Goal: Task Accomplishment & Management: Complete application form

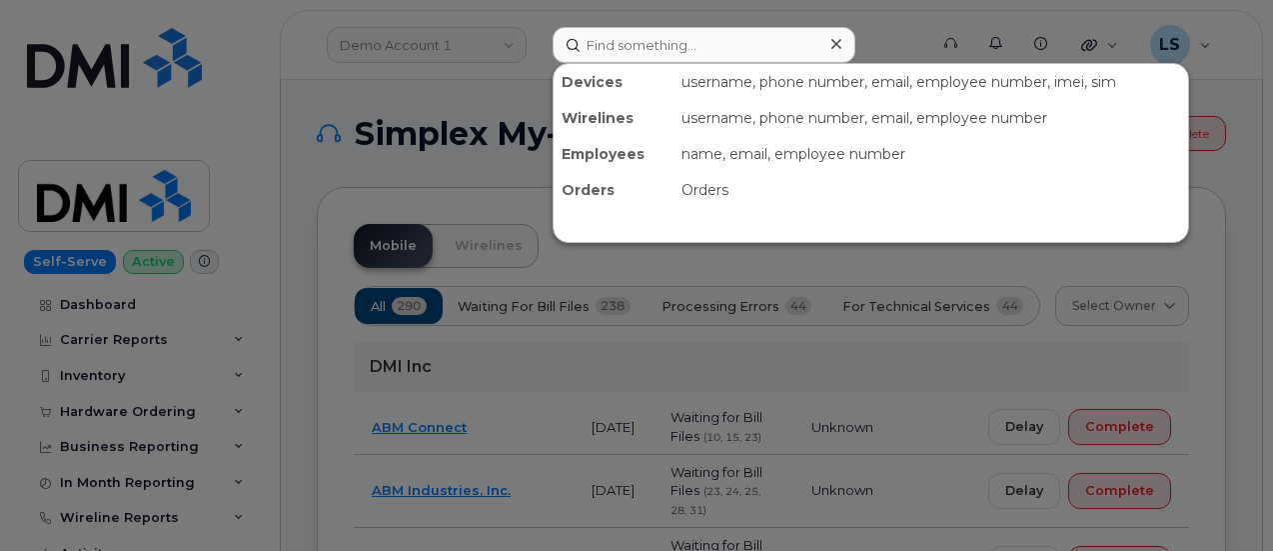
click at [631, 39] on input at bounding box center [704, 45] width 303 height 36
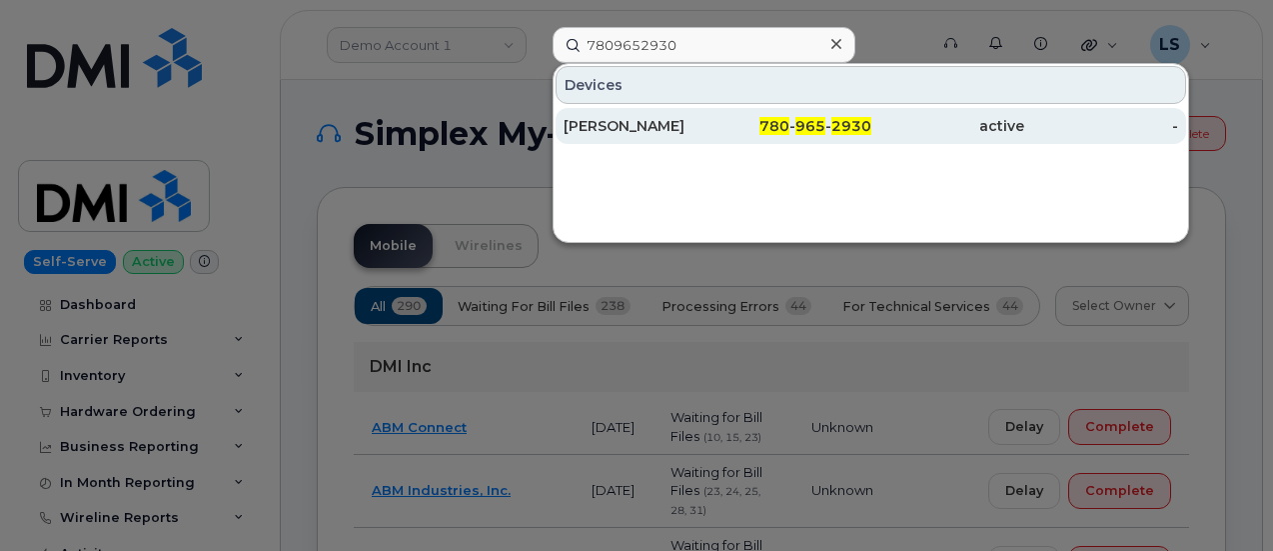
type input "7809652930"
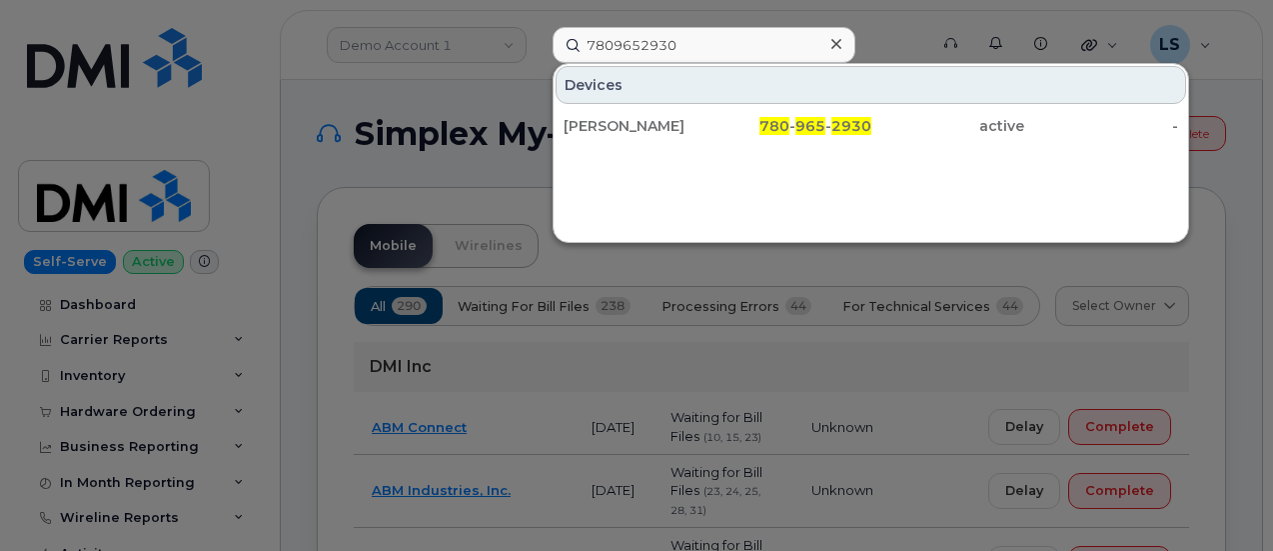
drag, startPoint x: 598, startPoint y: 135, endPoint x: 593, endPoint y: 158, distance: 23.5
click at [598, 135] on div "Brent Campbell" at bounding box center [640, 126] width 154 height 36
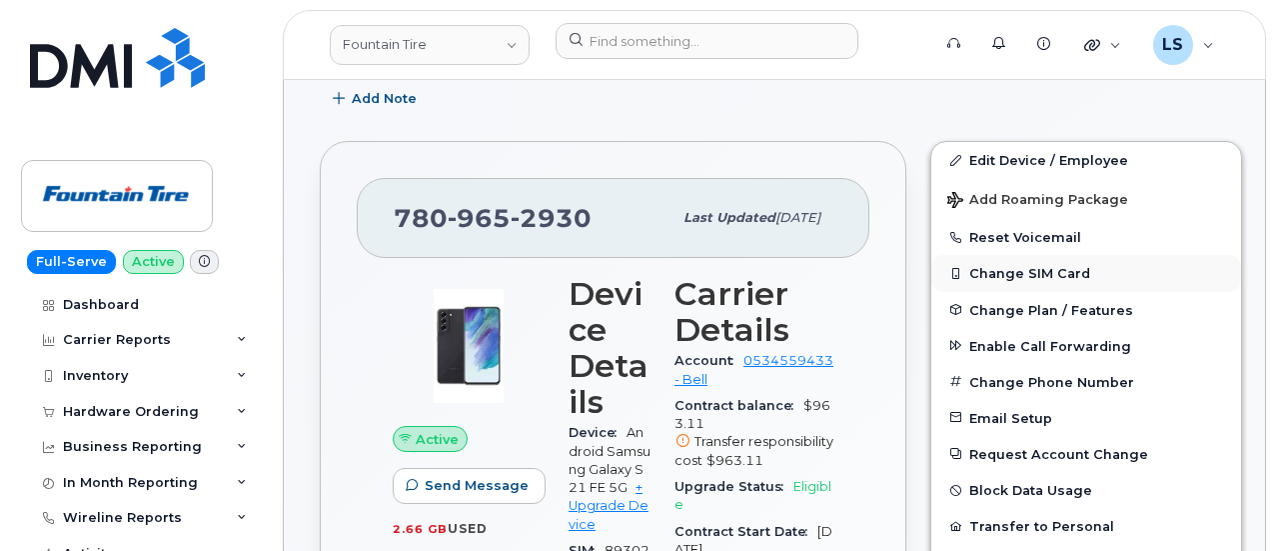
scroll to position [300, 0]
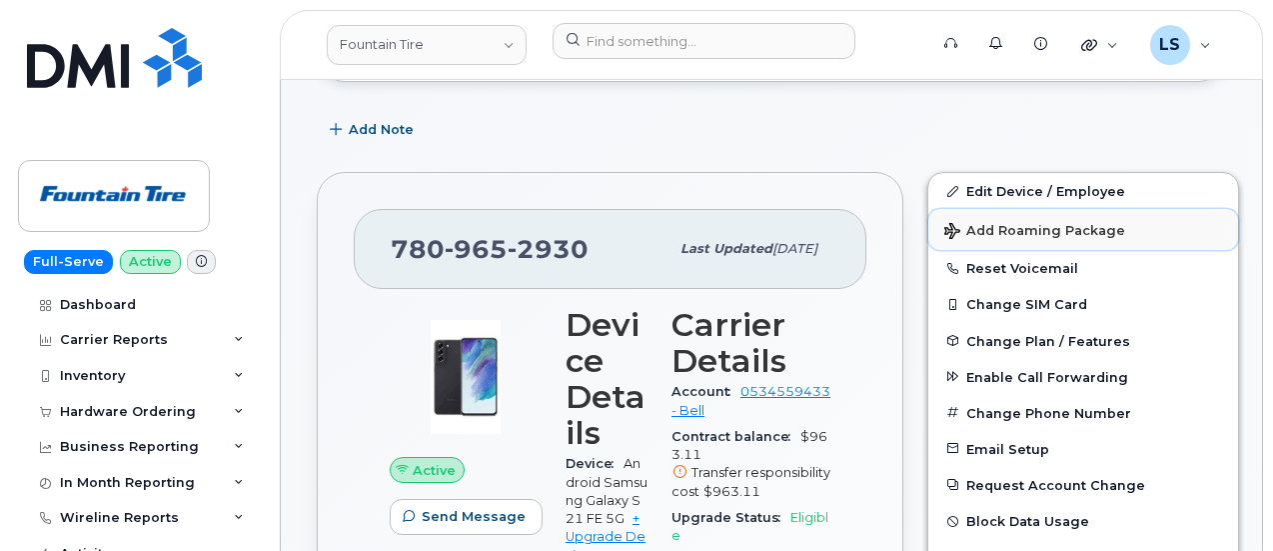
click at [1001, 225] on span "Add Roaming Package" at bounding box center [1034, 232] width 181 height 19
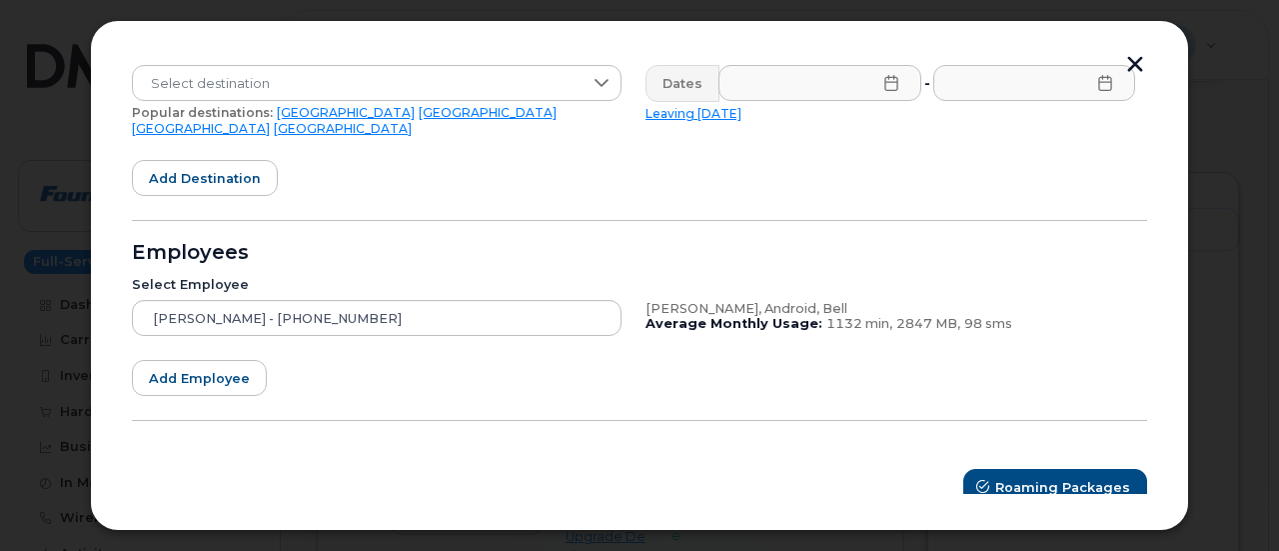
scroll to position [386, 0]
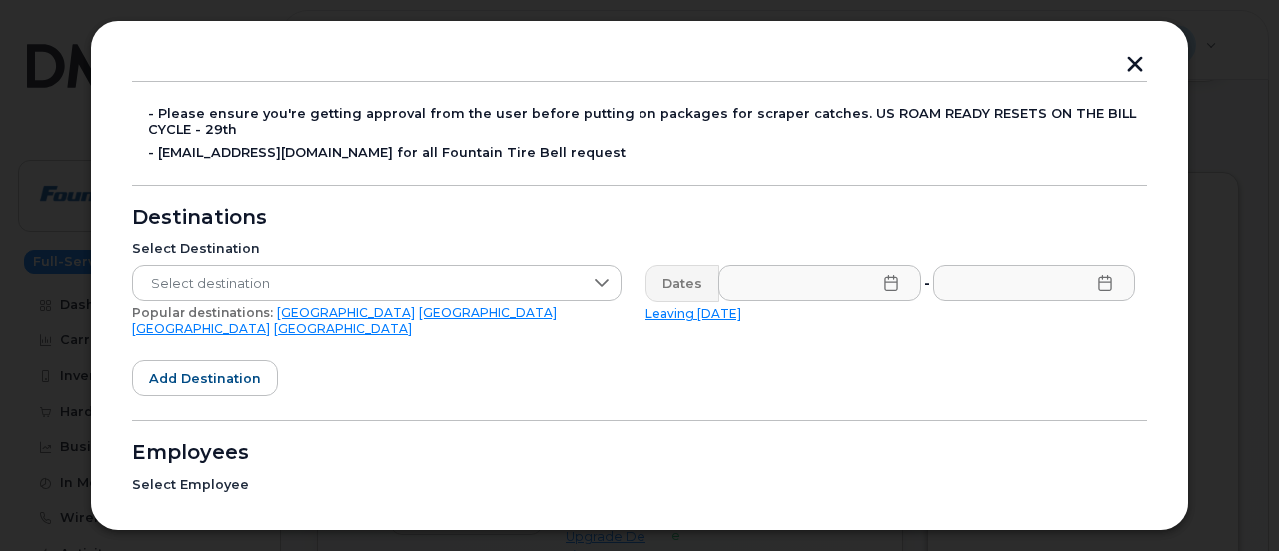
click at [1052, 63] on form "Please select at least one checkbox: Roaming Catch Called into Carrier Added On…" at bounding box center [639, 297] width 1015 height 815
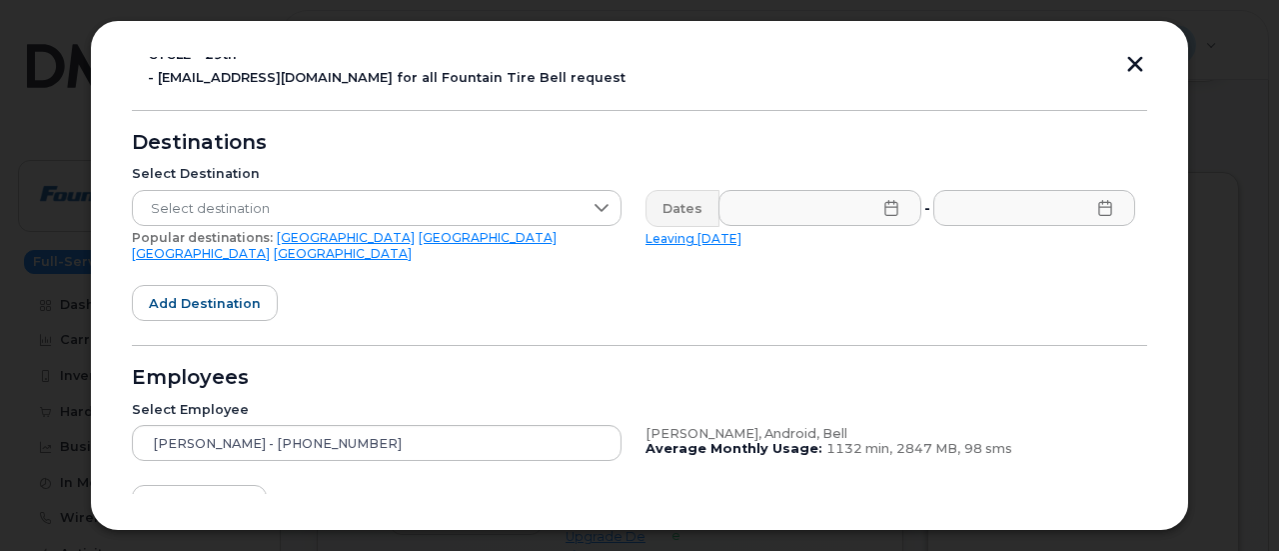
scroll to position [486, 0]
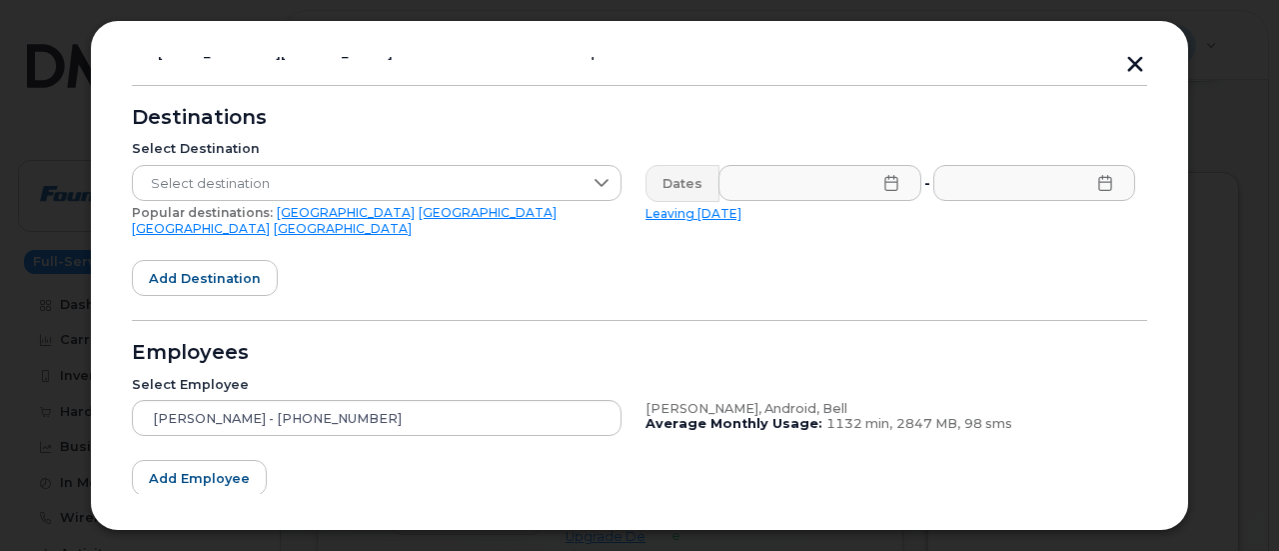
click at [270, 221] on link "United Kingdom" at bounding box center [201, 228] width 138 height 15
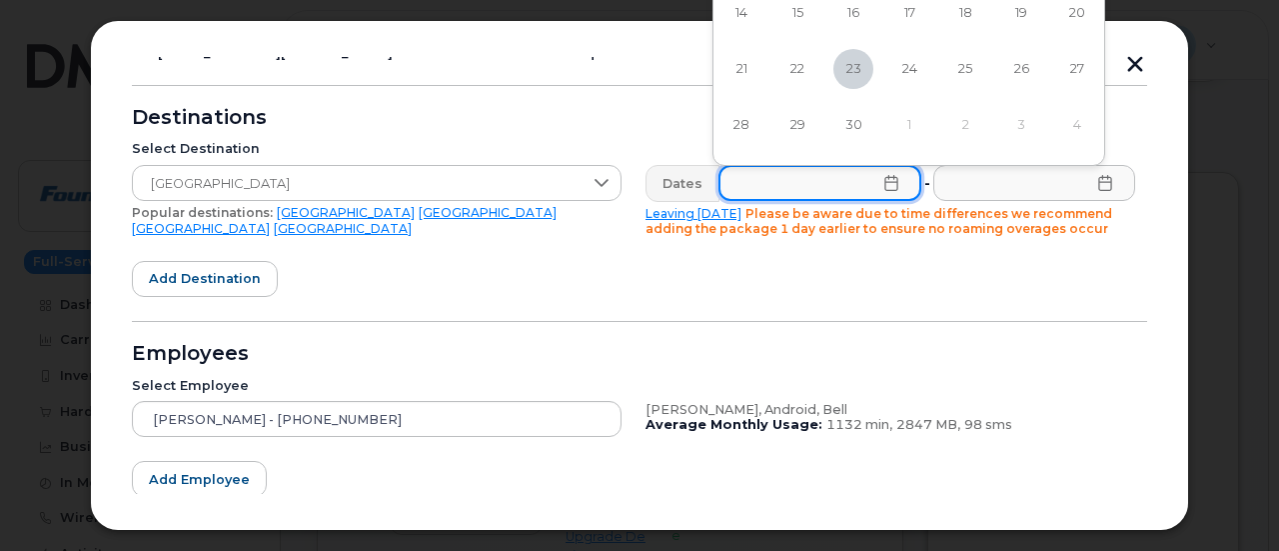
click at [778, 173] on input "text" at bounding box center [819, 183] width 203 height 36
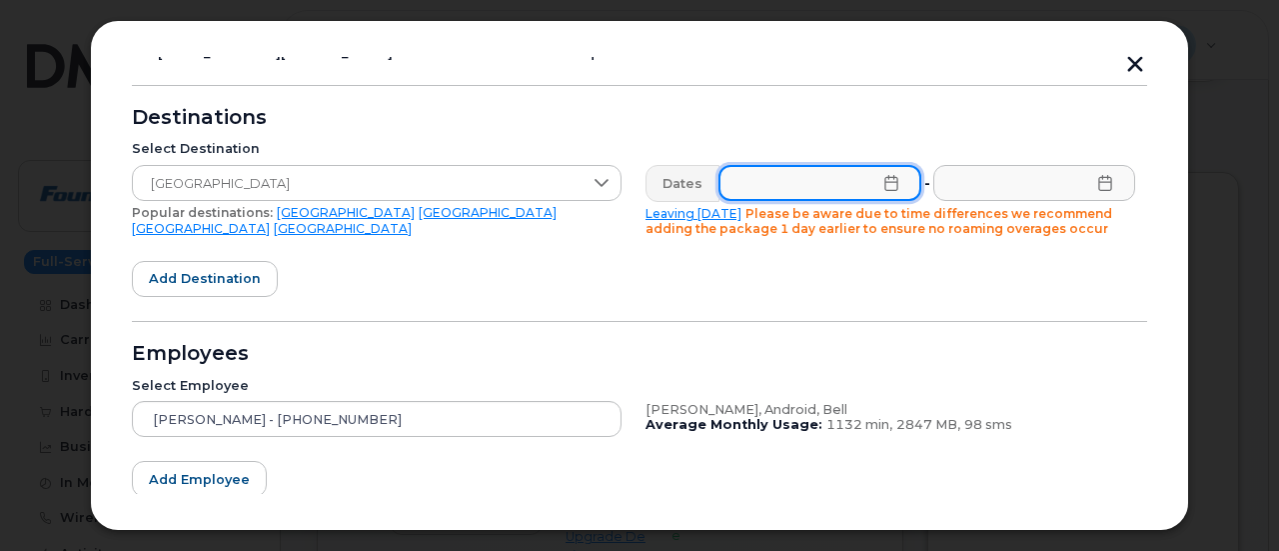
click at [785, 191] on input "text" at bounding box center [819, 183] width 203 height 36
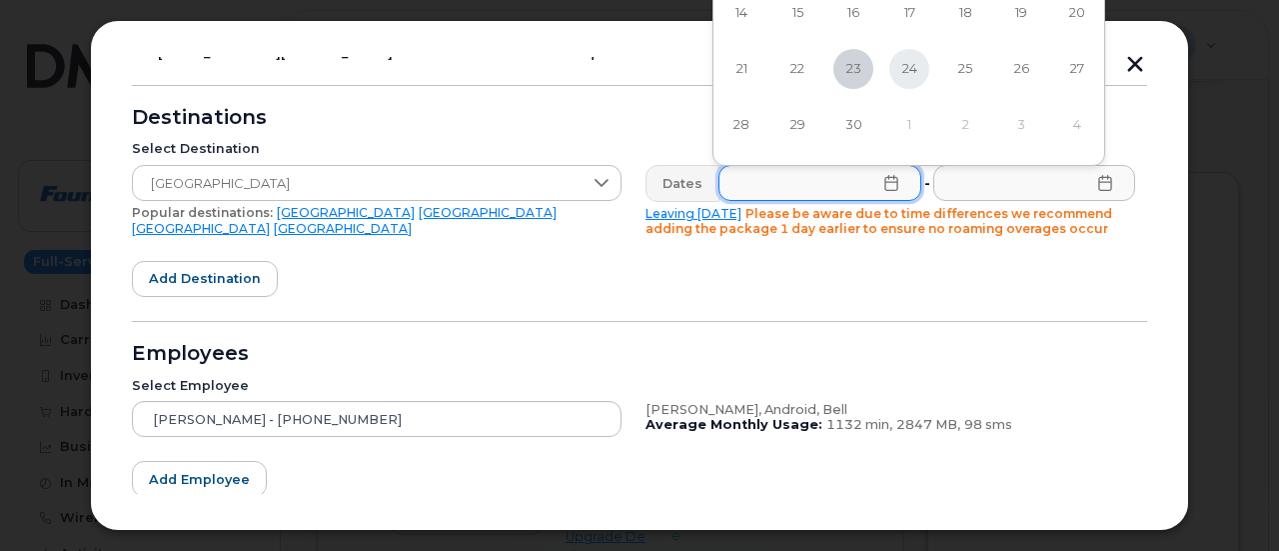
click at [909, 63] on span "24" at bounding box center [909, 69] width 40 height 40
type input "09/24/2025"
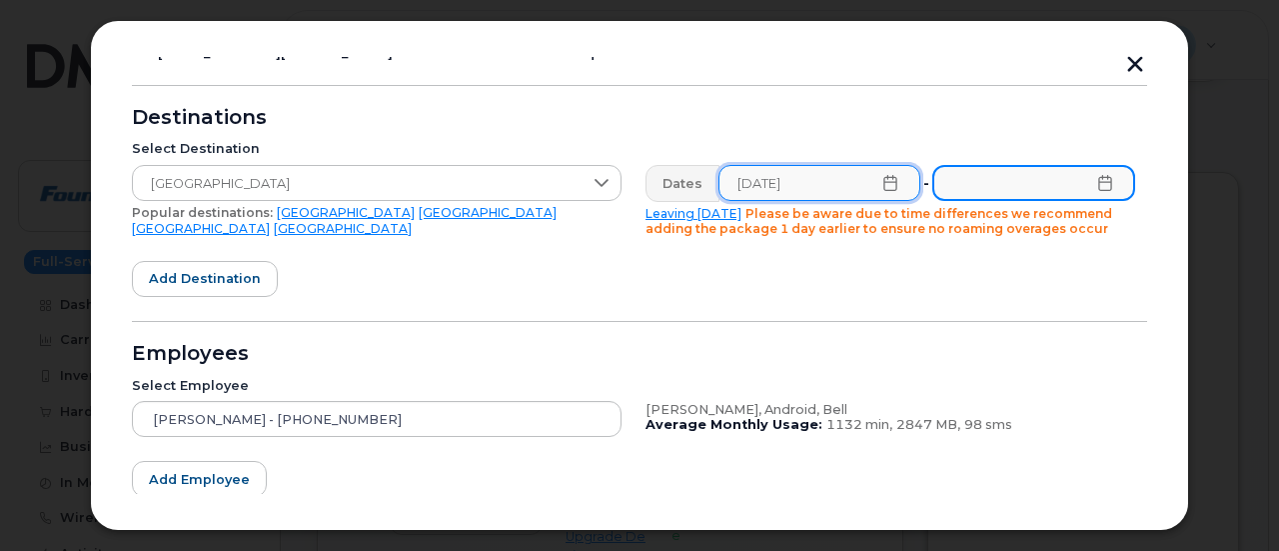
click at [974, 179] on input "text" at bounding box center [1033, 183] width 203 height 36
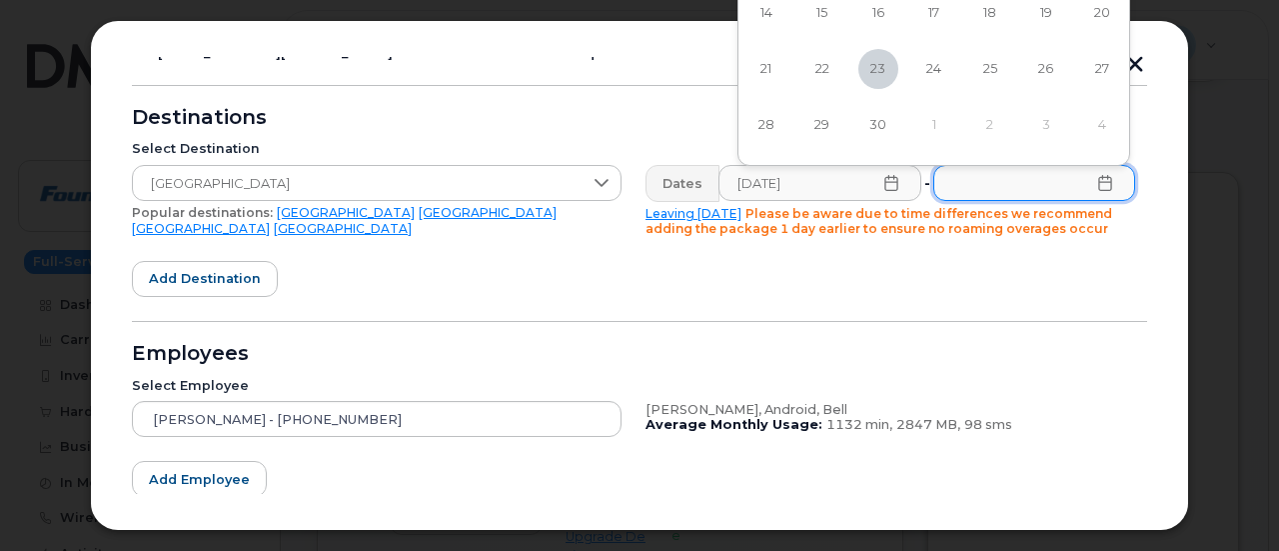
click at [1097, 120] on td "4" at bounding box center [1102, 125] width 56 height 56
click at [1108, 121] on td "4" at bounding box center [1102, 125] width 56 height 56
click at [1107, 122] on td "4" at bounding box center [1102, 125] width 56 height 56
click at [881, 68] on span "23" at bounding box center [878, 69] width 40 height 40
type input "09/23/2025"
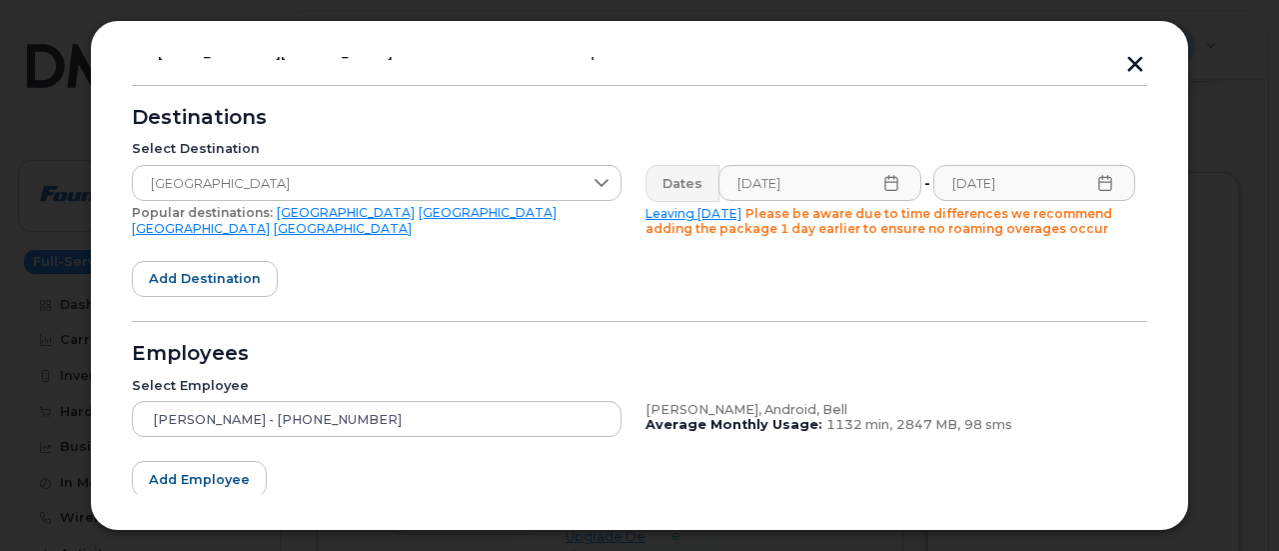
click at [887, 178] on icon at bounding box center [891, 183] width 16 height 16
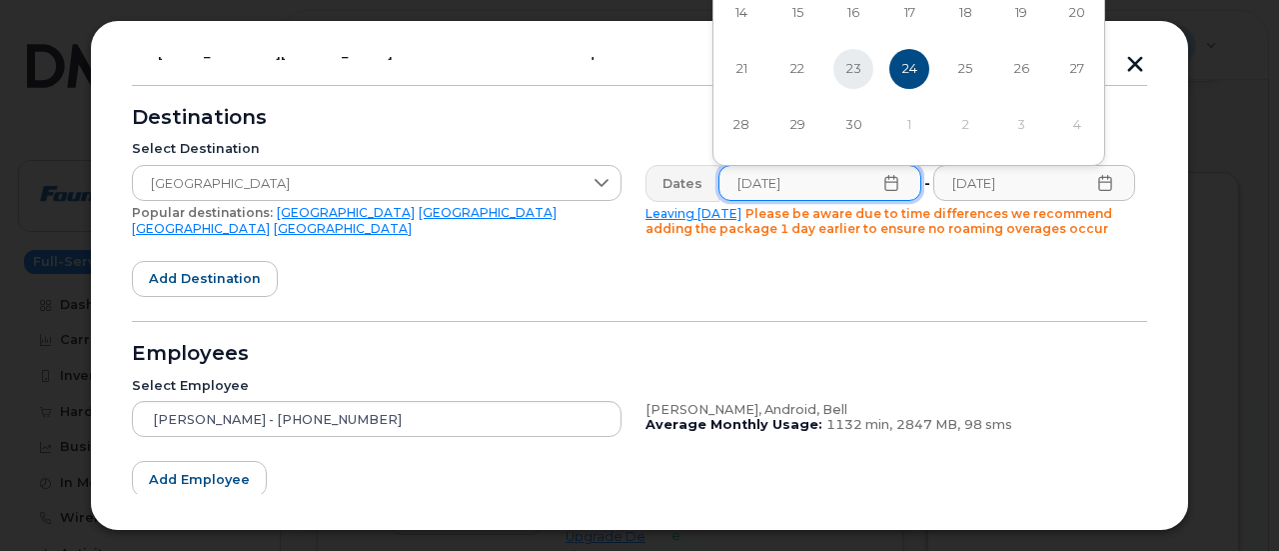
click at [857, 59] on span "23" at bounding box center [853, 69] width 40 height 40
type input "09/23/2025"
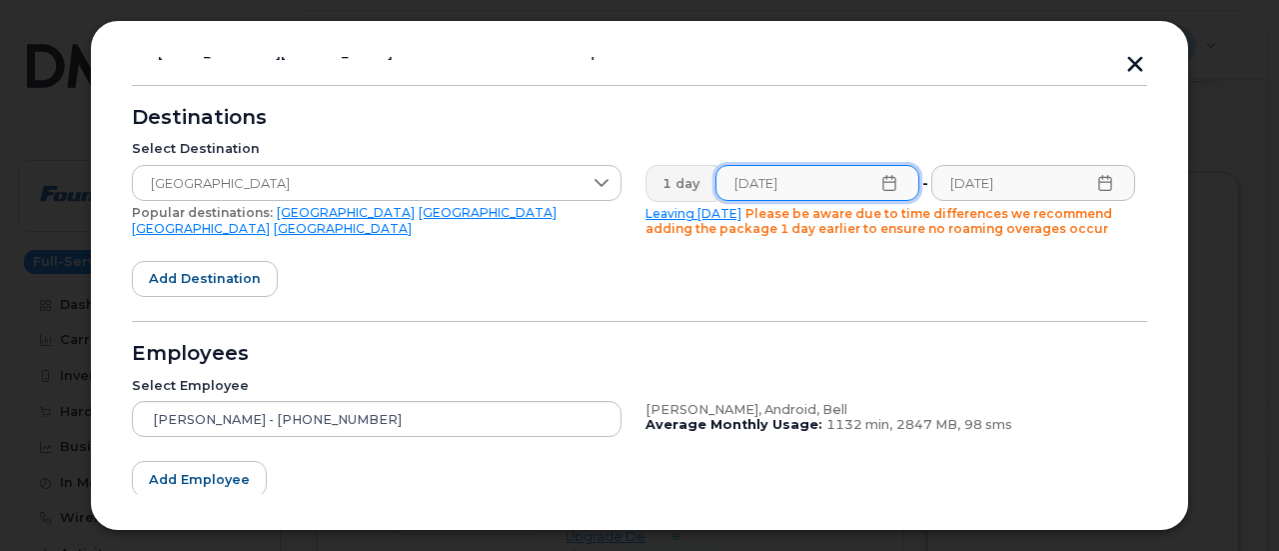
click at [1099, 189] on icon at bounding box center [1105, 183] width 16 height 16
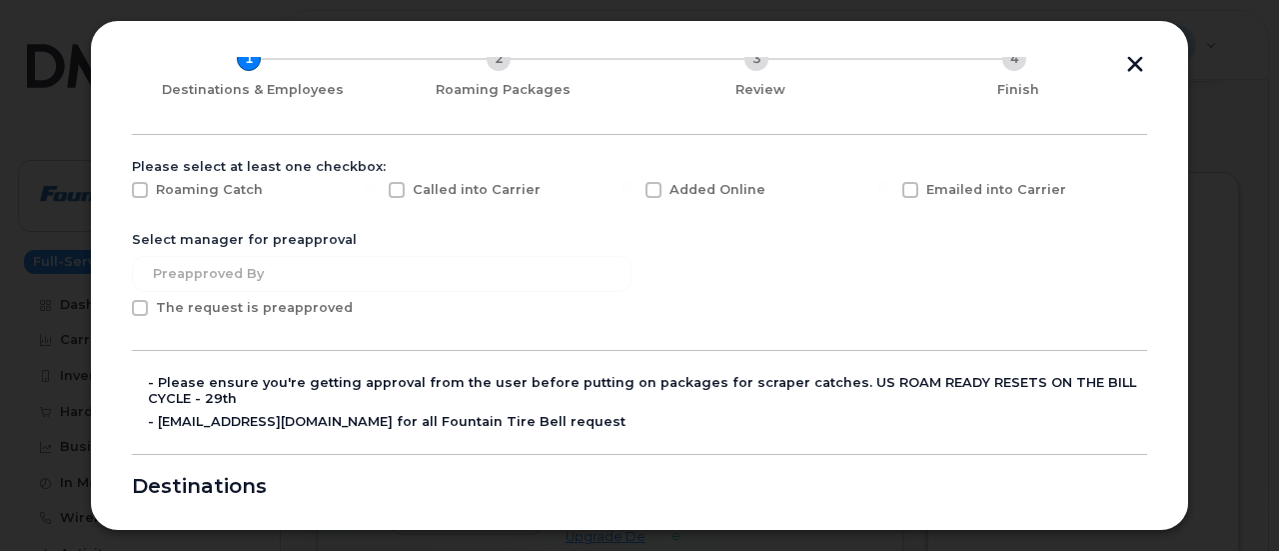
scroll to position [300, 0]
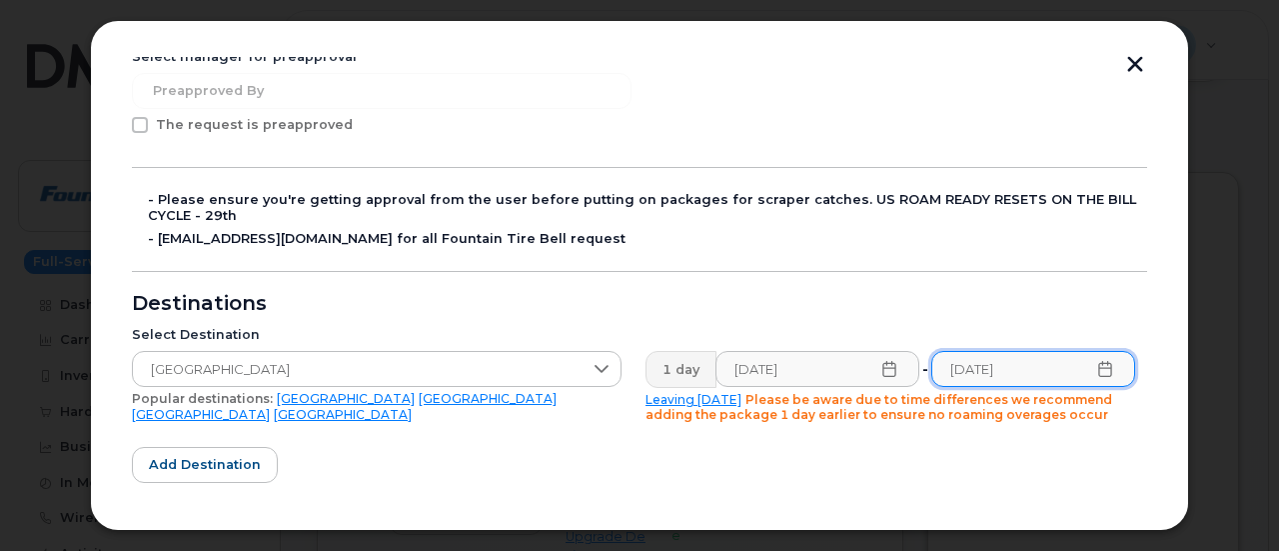
click at [1098, 368] on icon at bounding box center [1104, 369] width 13 height 16
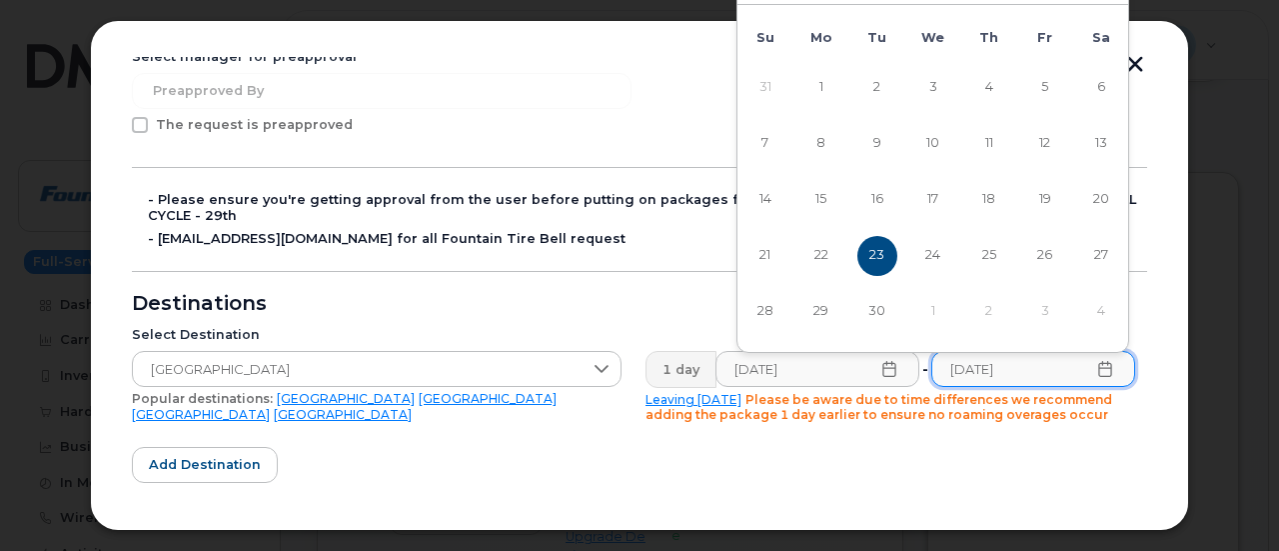
click at [478, 281] on form "Please select at least one checkbox: Roaming Catch Called into Carrier Added On…" at bounding box center [639, 383] width 1015 height 815
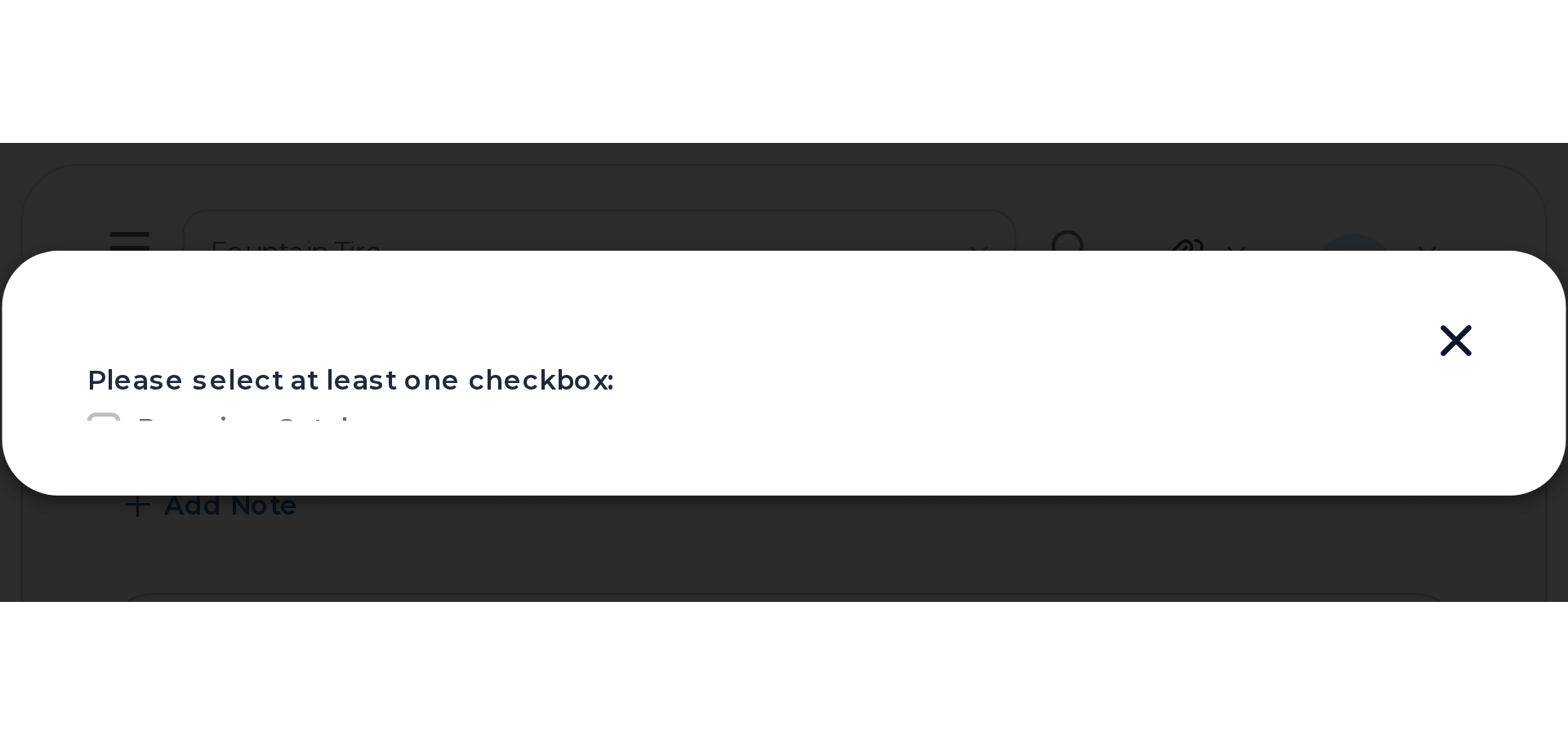
scroll to position [164, 0]
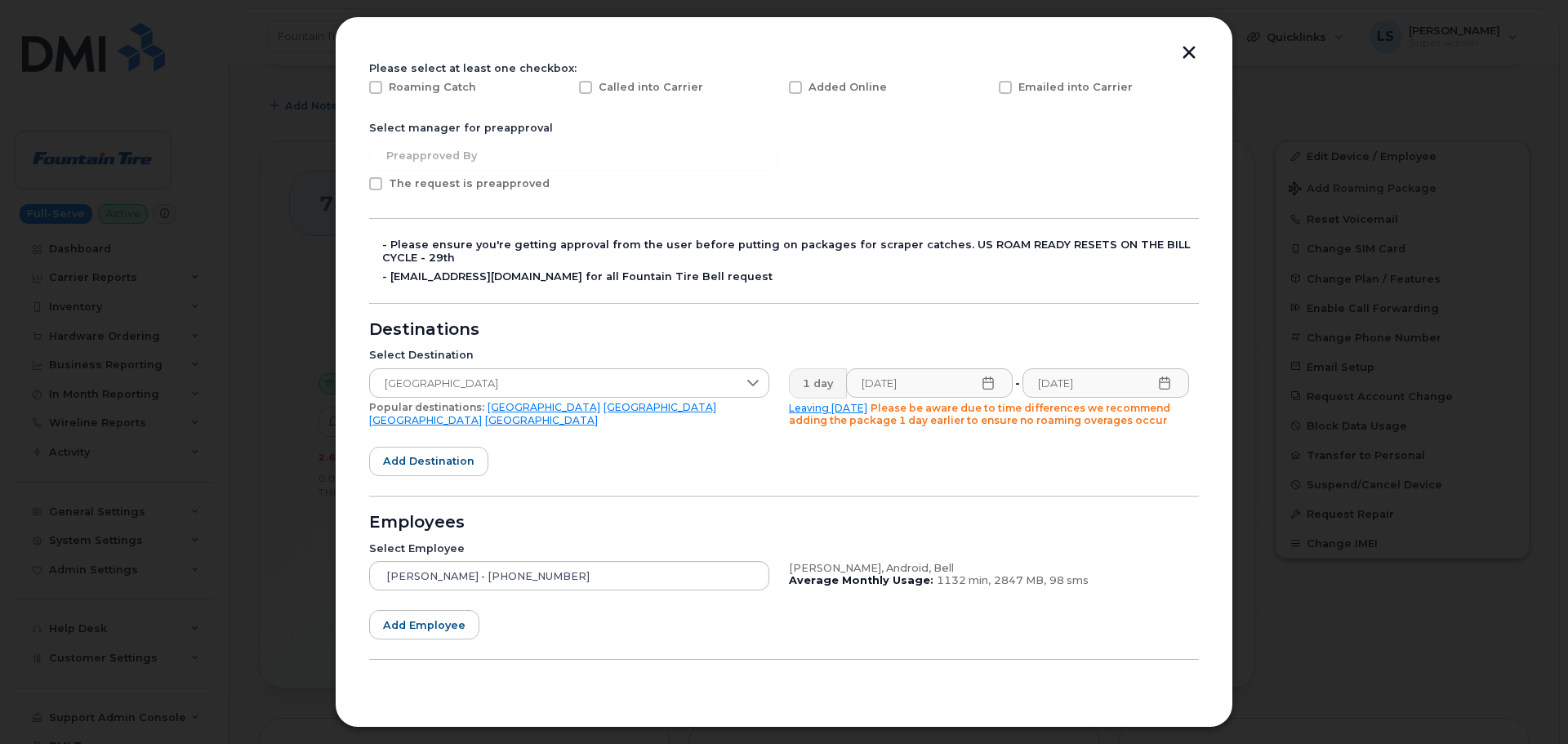
click at [1040, 390] on icon at bounding box center [1164, 383] width 11 height 13
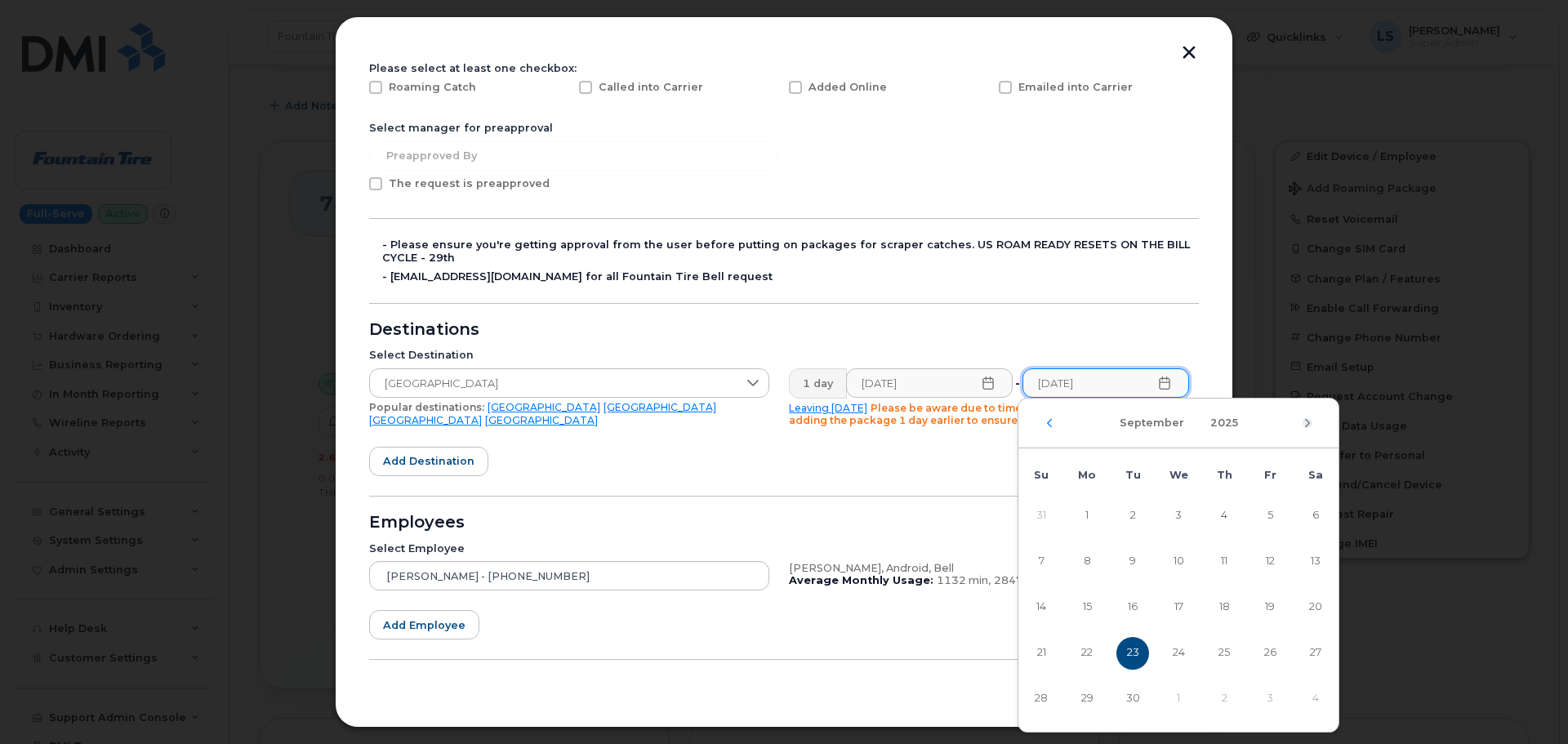
click at [1040, 419] on icon "Next Month" at bounding box center [1308, 424] width 10 height 13
click at [1040, 450] on span "4" at bounding box center [1316, 516] width 33 height 33
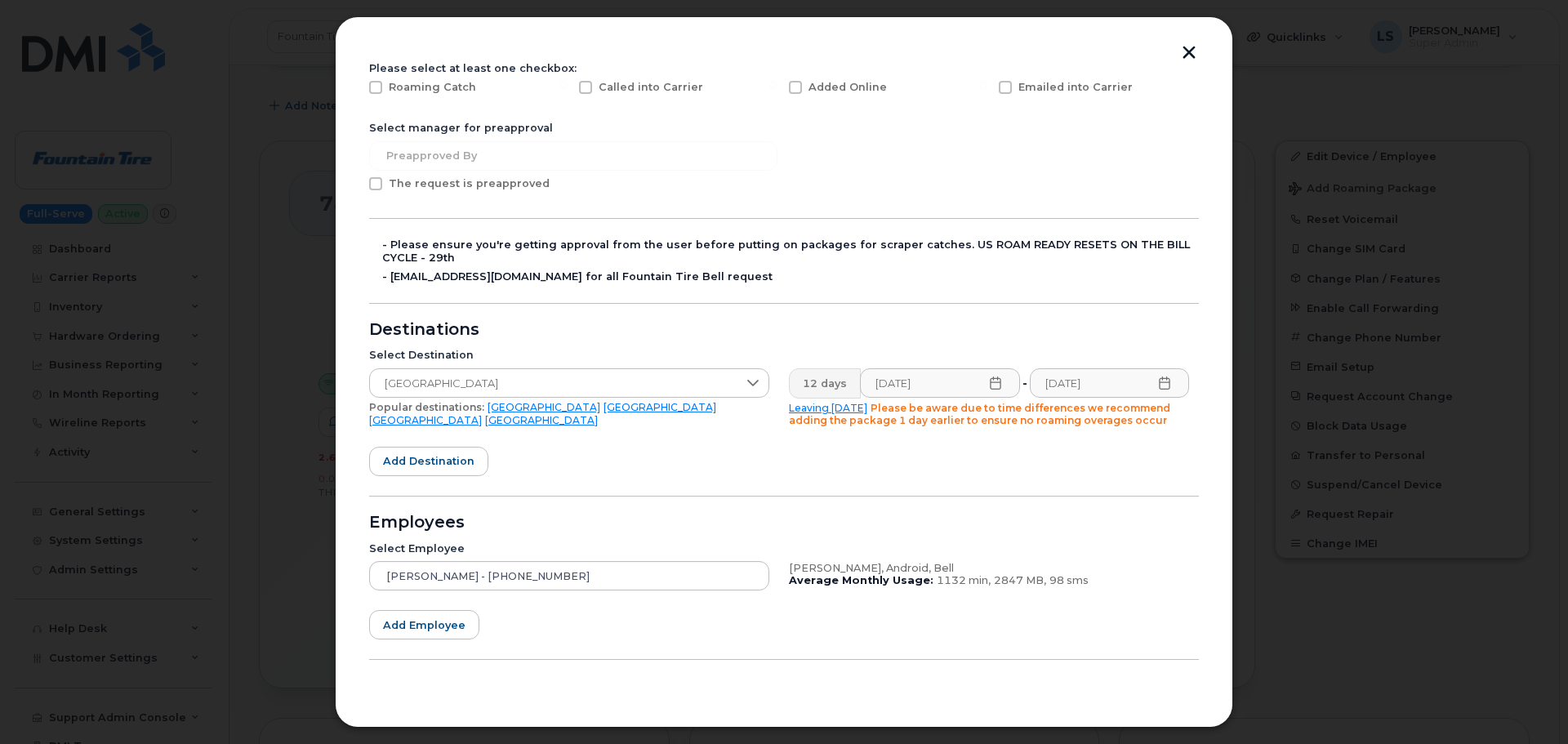
click at [1040, 387] on icon at bounding box center [1165, 383] width 13 height 13
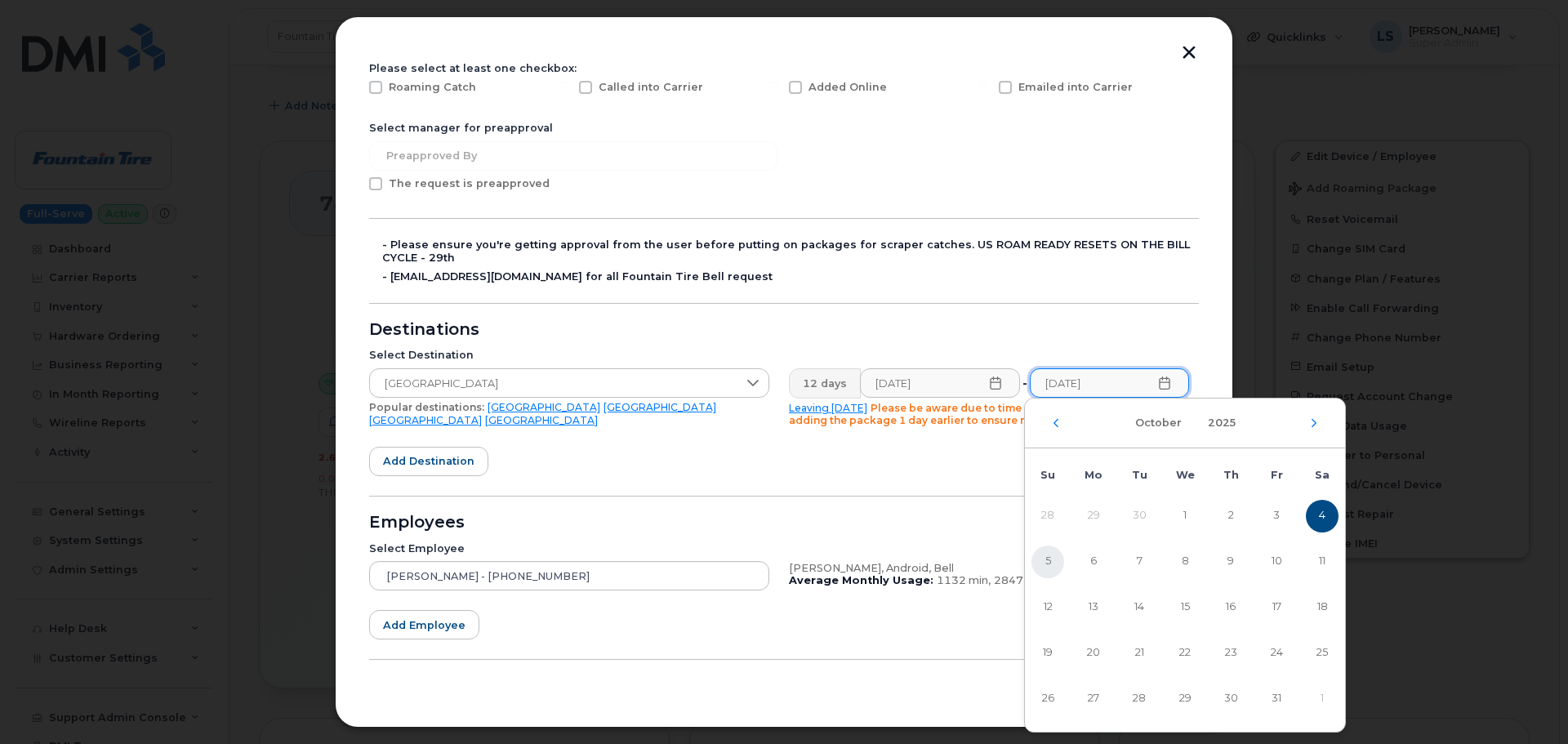
click at [1040, 450] on span "5" at bounding box center [1048, 562] width 33 height 33
type input "10/05/2025"
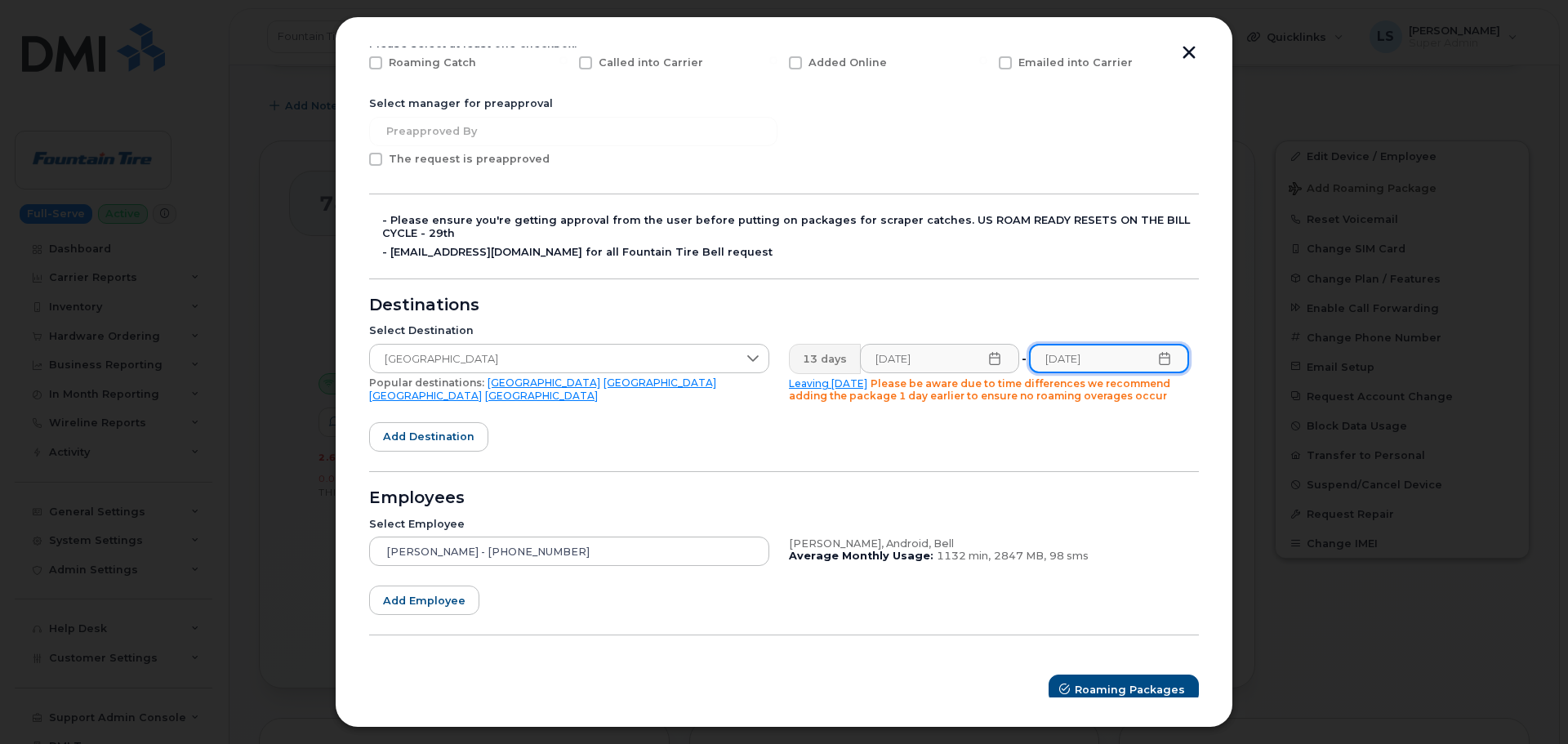
scroll to position [199, 0]
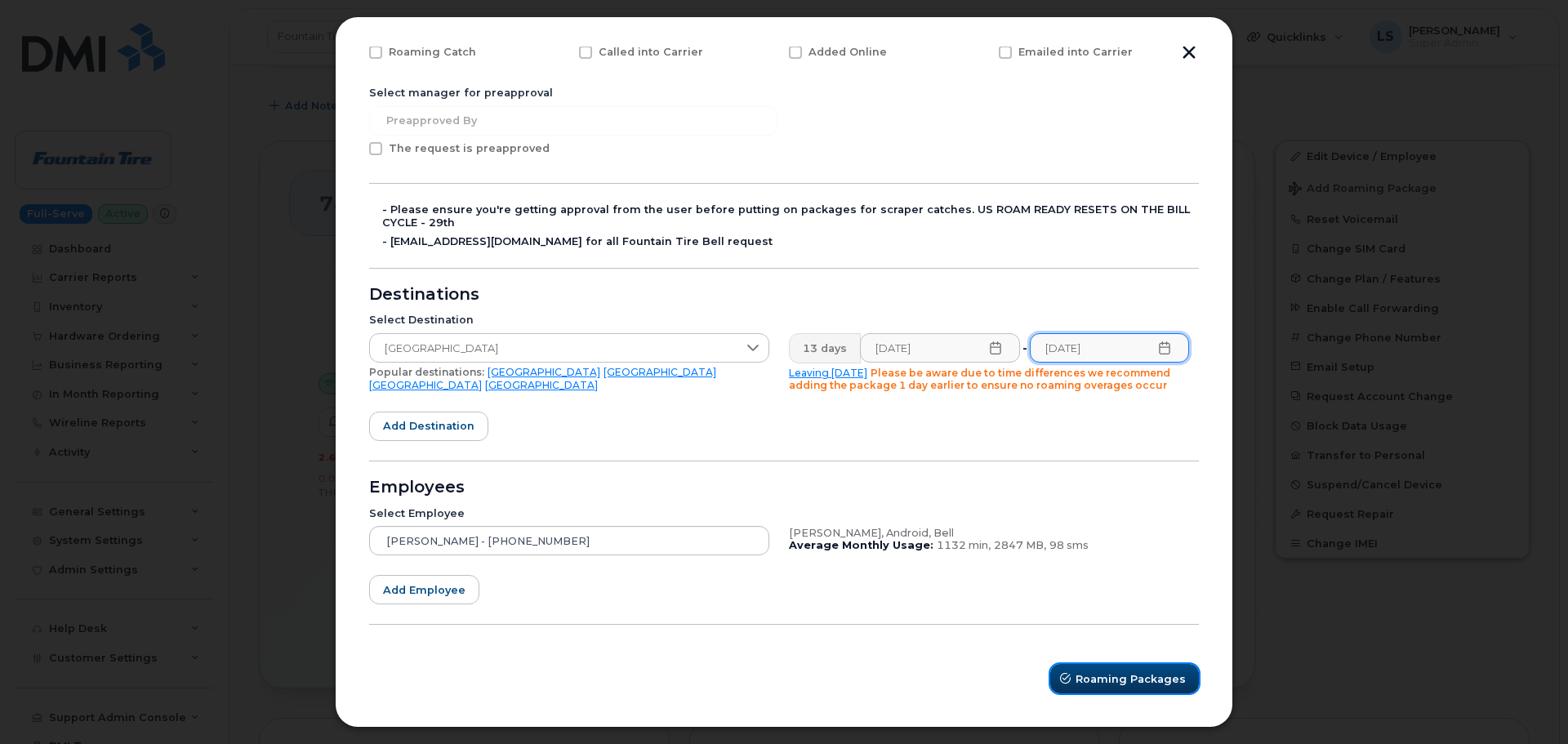
click at [1040, 450] on button "Roaming Packages" at bounding box center [1125, 679] width 149 height 29
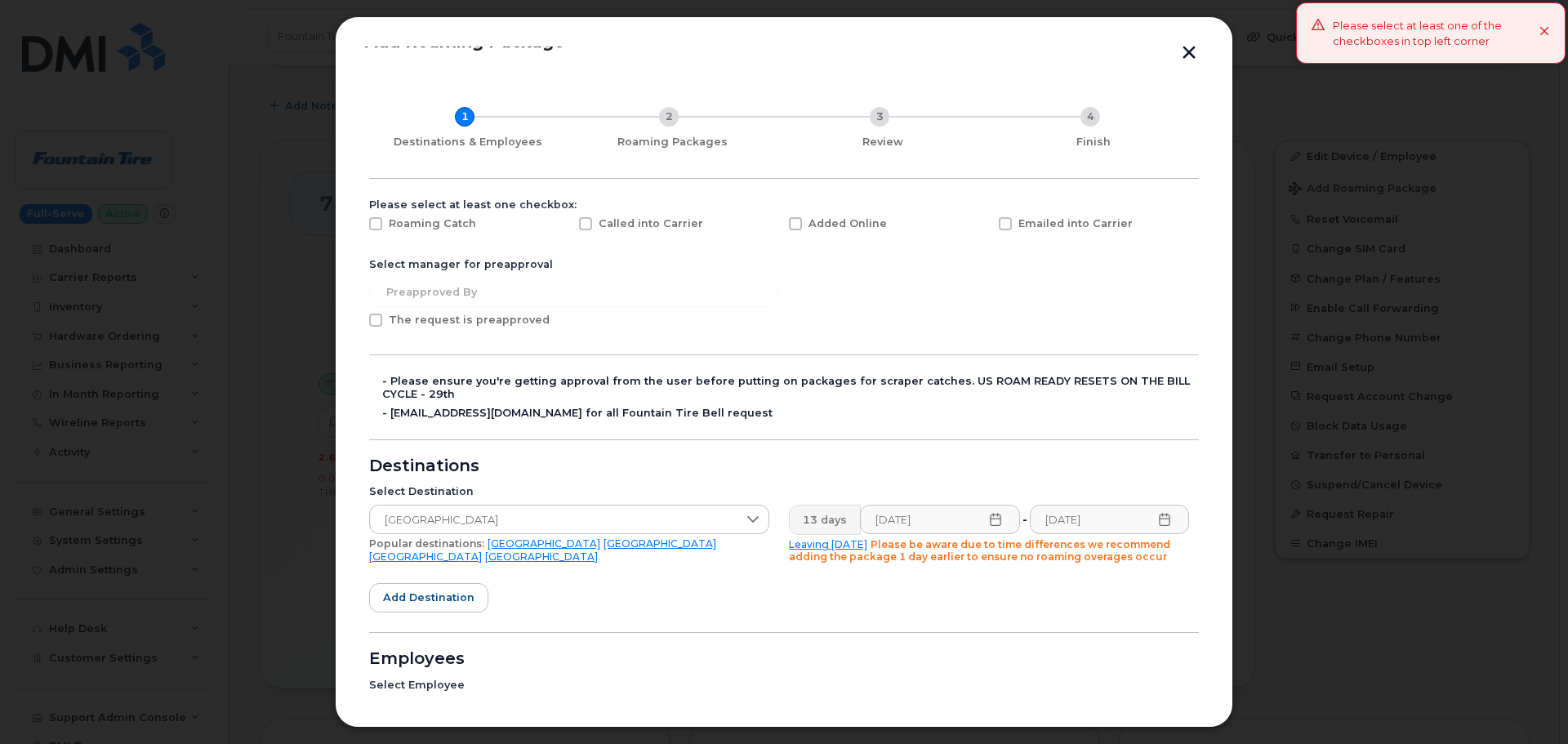
scroll to position [0, 0]
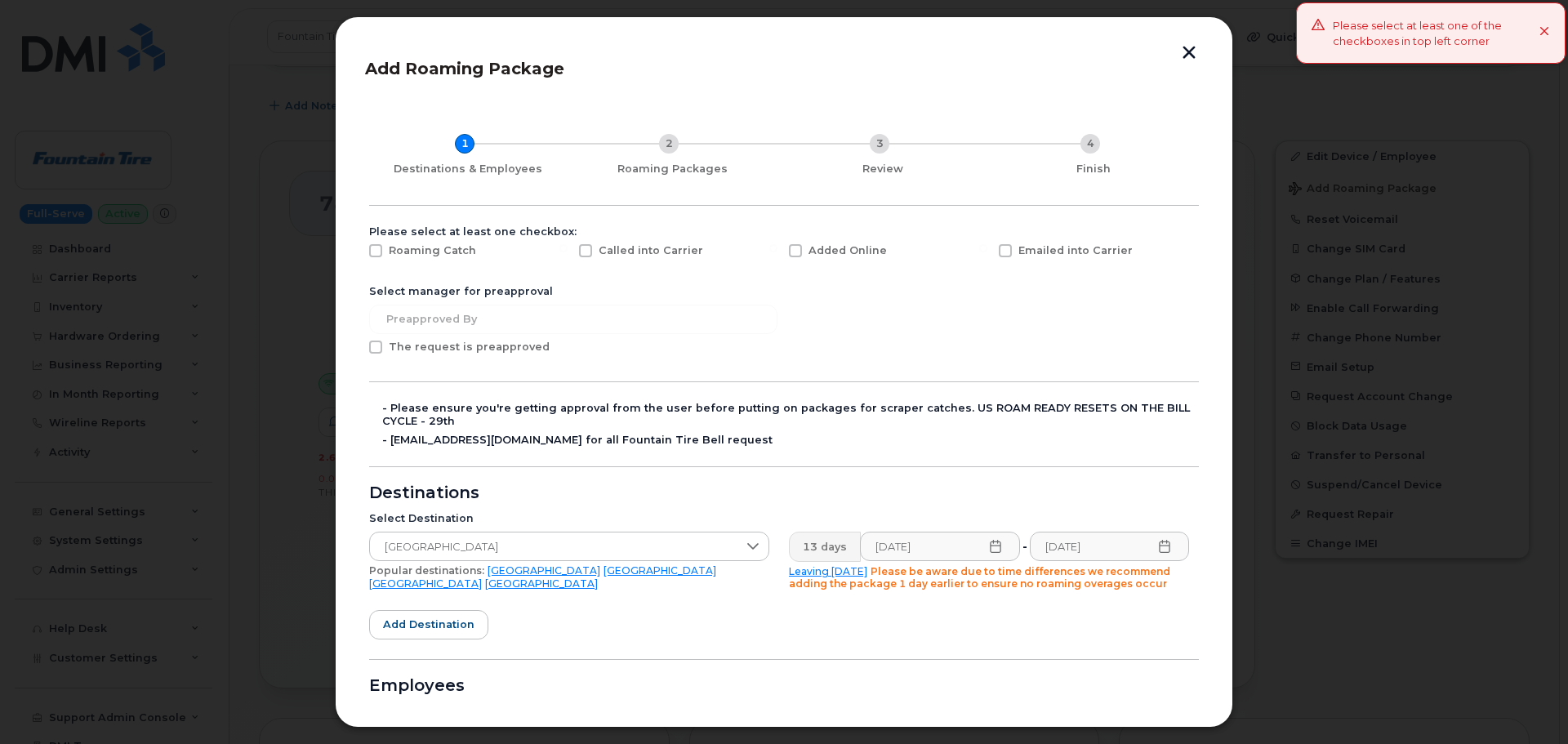
click at [441, 249] on span "Roaming Catch" at bounding box center [432, 250] width 87 height 12
click at [358, 249] on input "Roaming Catch" at bounding box center [354, 249] width 8 height 8
checkbox input "true"
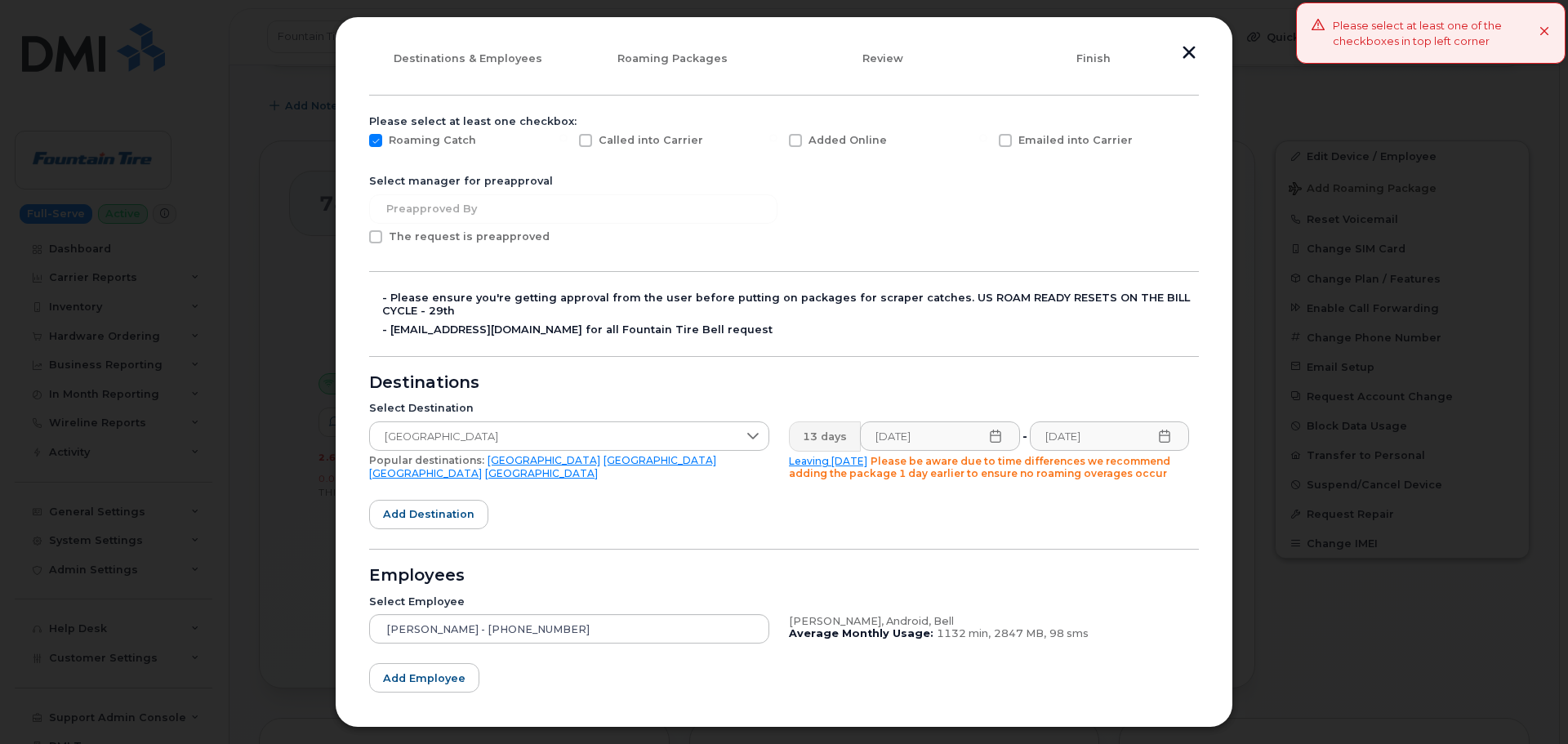
scroll to position [199, 0]
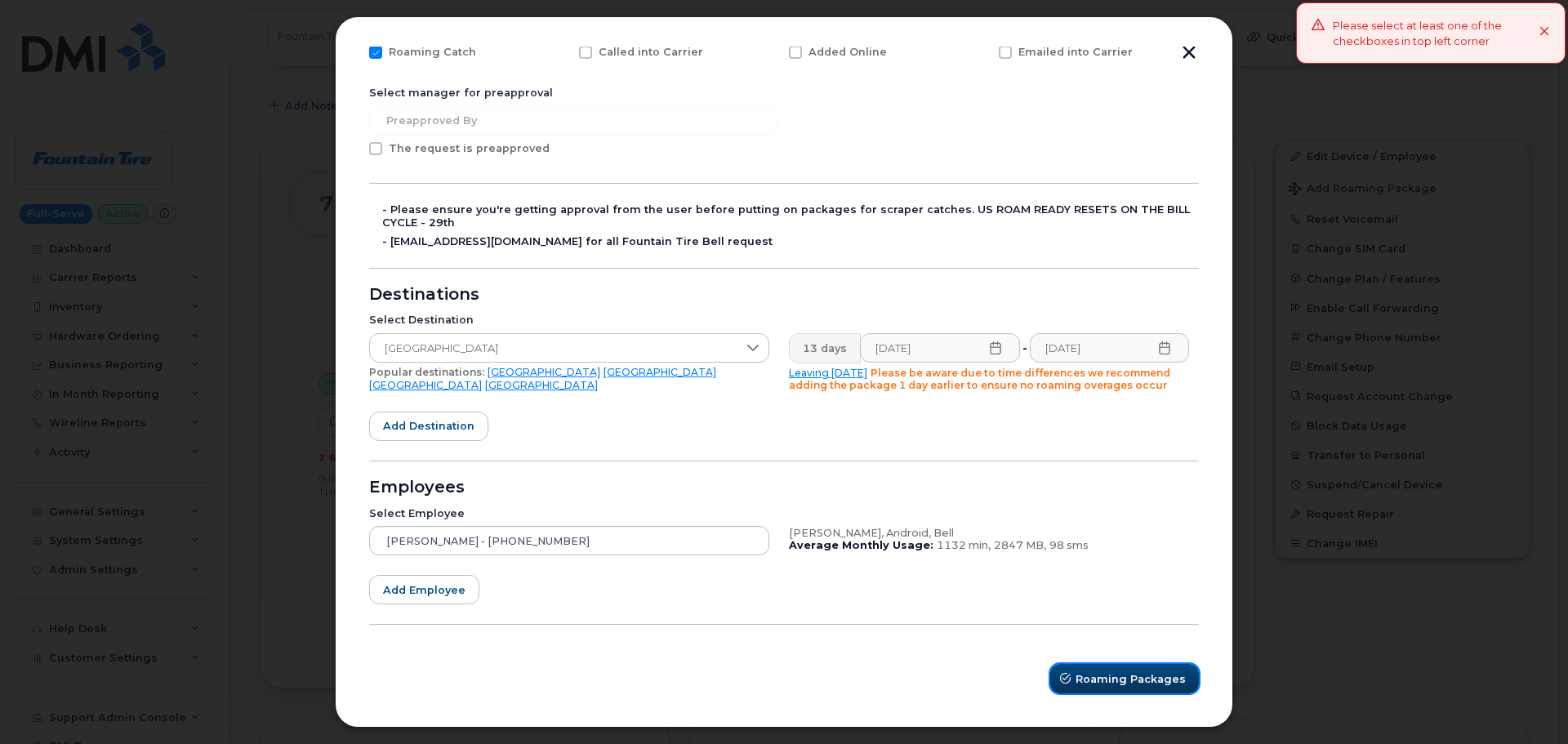
click at [1040, 450] on span "Roaming Packages" at bounding box center [1131, 679] width 110 height 16
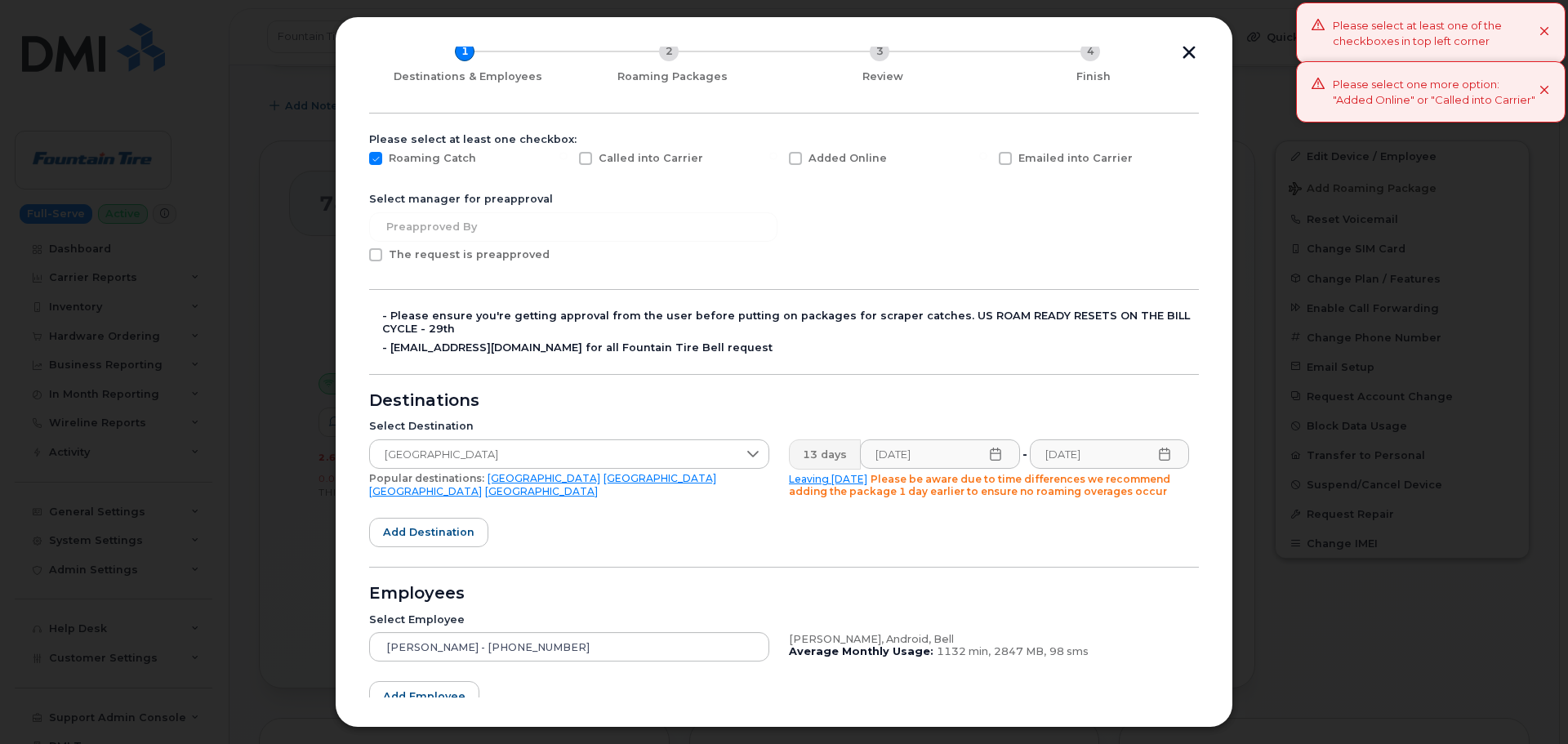
scroll to position [0, 0]
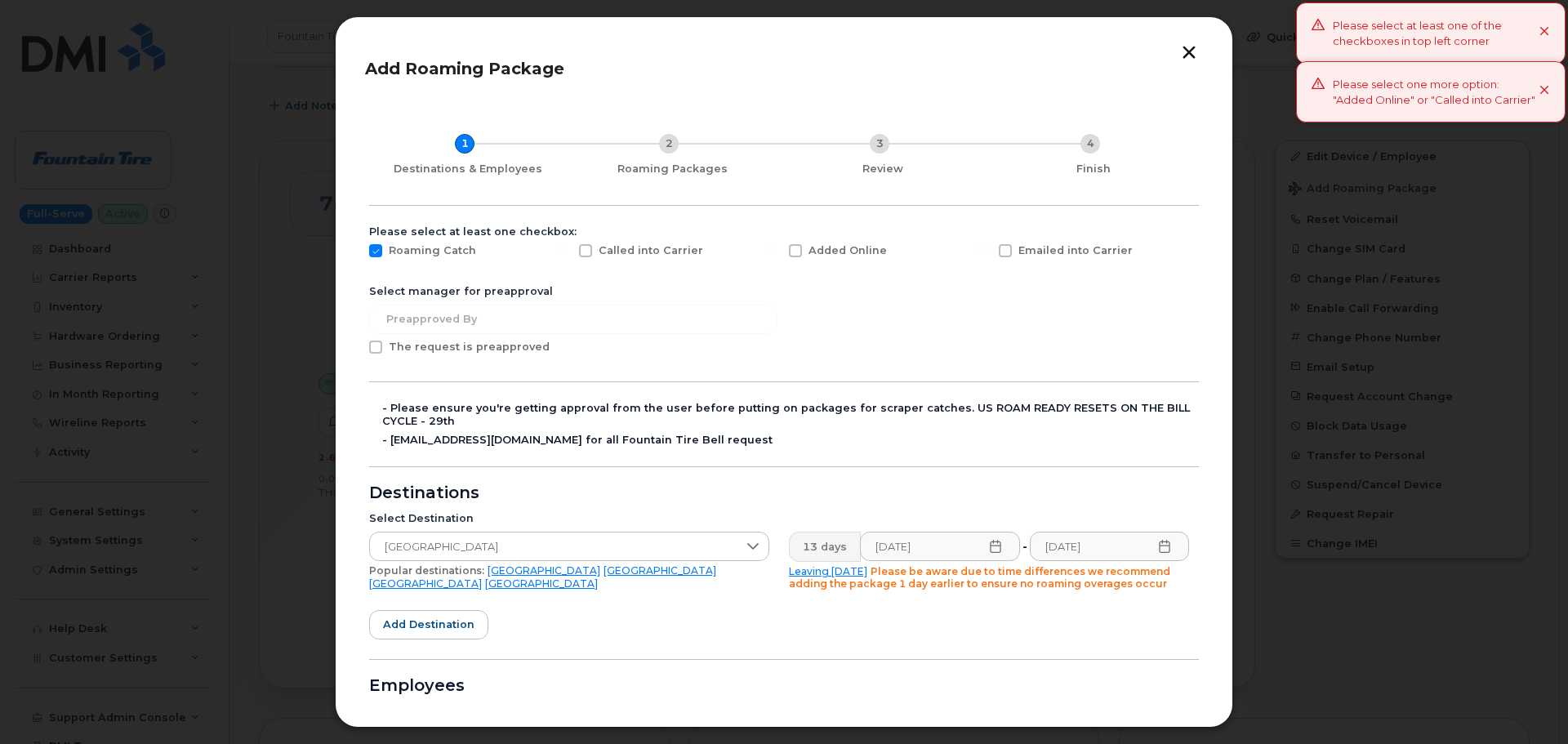
click at [822, 244] on span "Added Online" at bounding box center [848, 250] width 78 height 12
click at [777, 244] on input "Added Online" at bounding box center [773, 249] width 8 height 8
checkbox input "true"
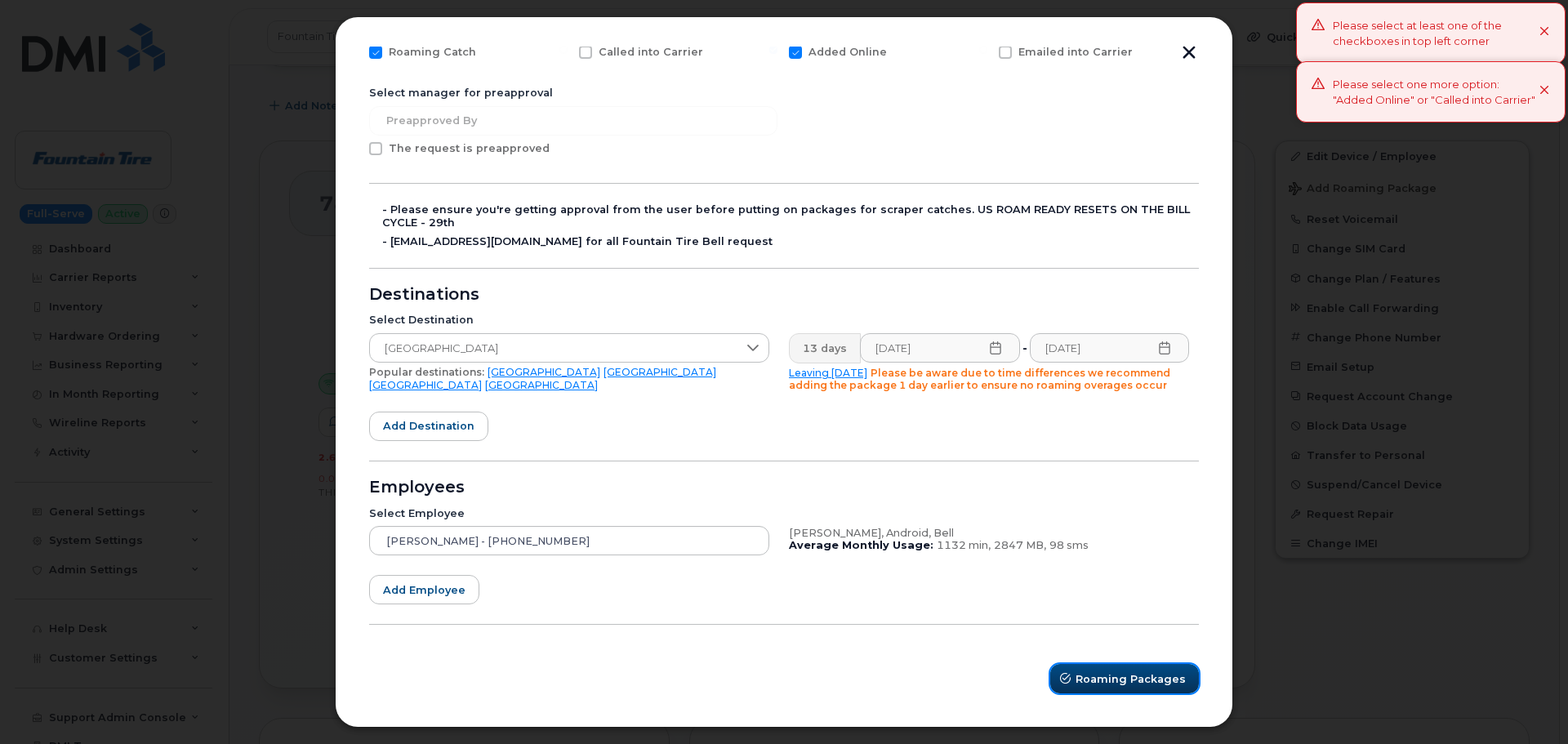
click at [1040, 450] on span "submit" at bounding box center [1065, 679] width 16 height 16
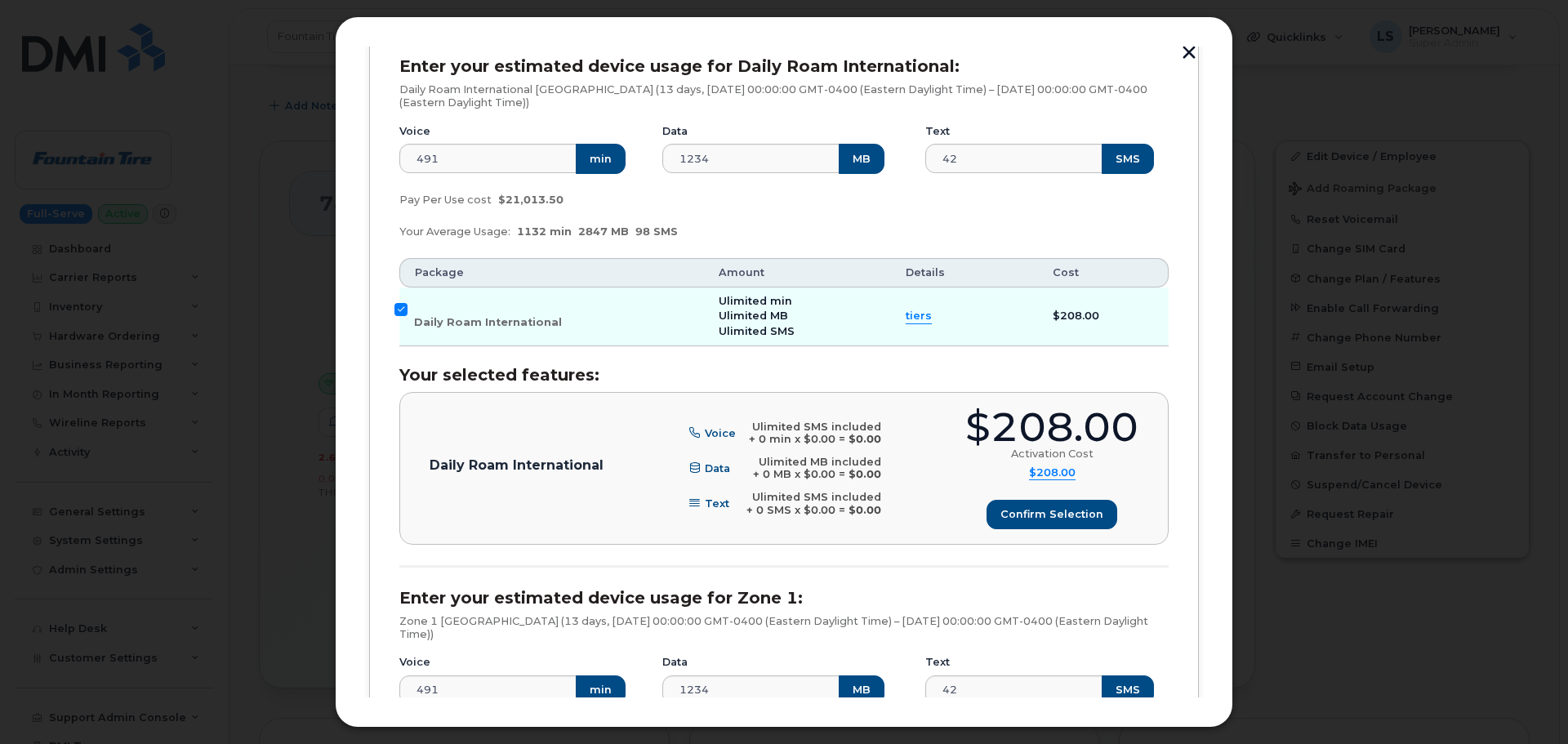
scroll to position [726, 0]
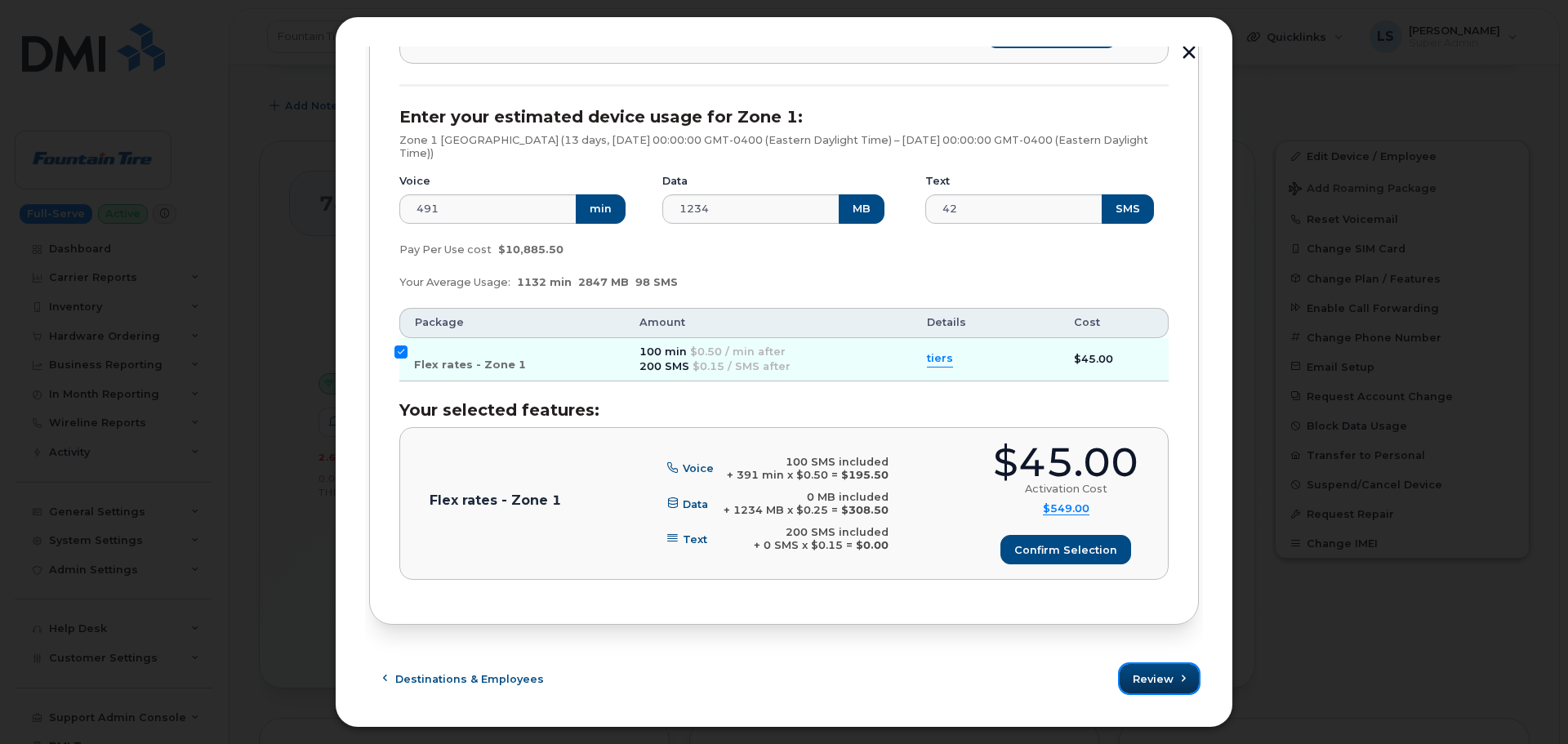
click at [1040, 450] on span "Review" at bounding box center [1154, 679] width 41 height 16
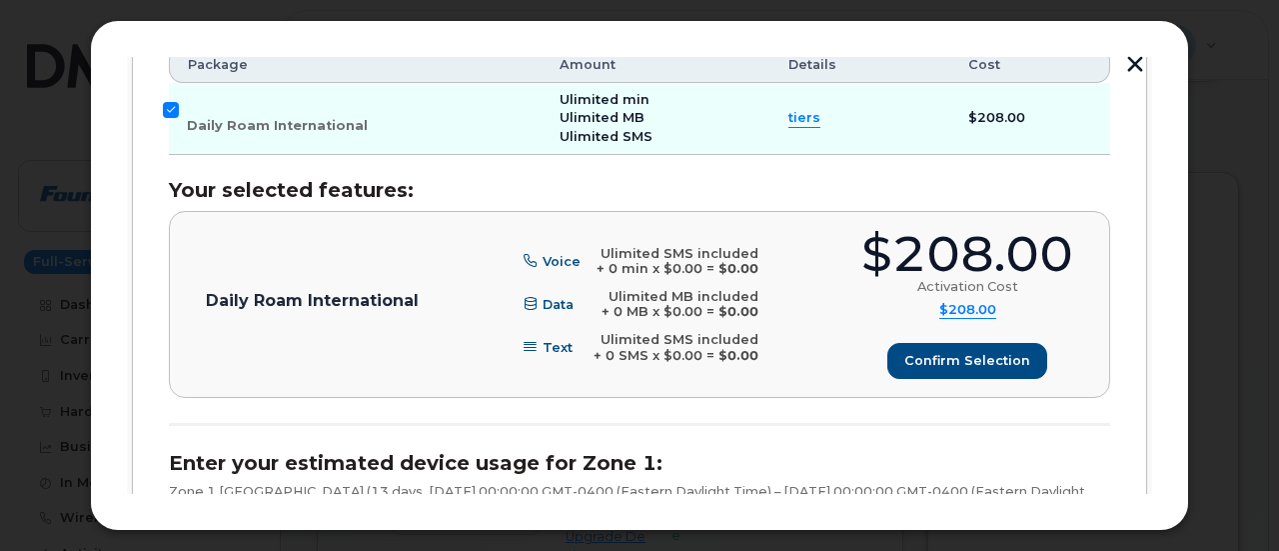
scroll to position [599, 0]
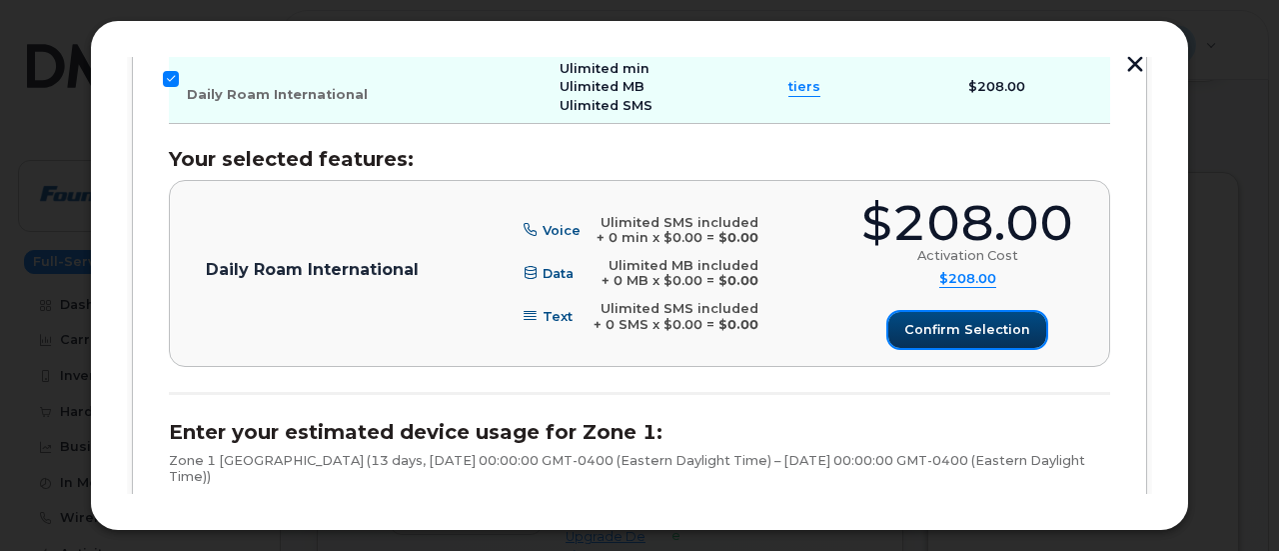
click at [907, 327] on span "Confirm selection" at bounding box center [967, 329] width 126 height 19
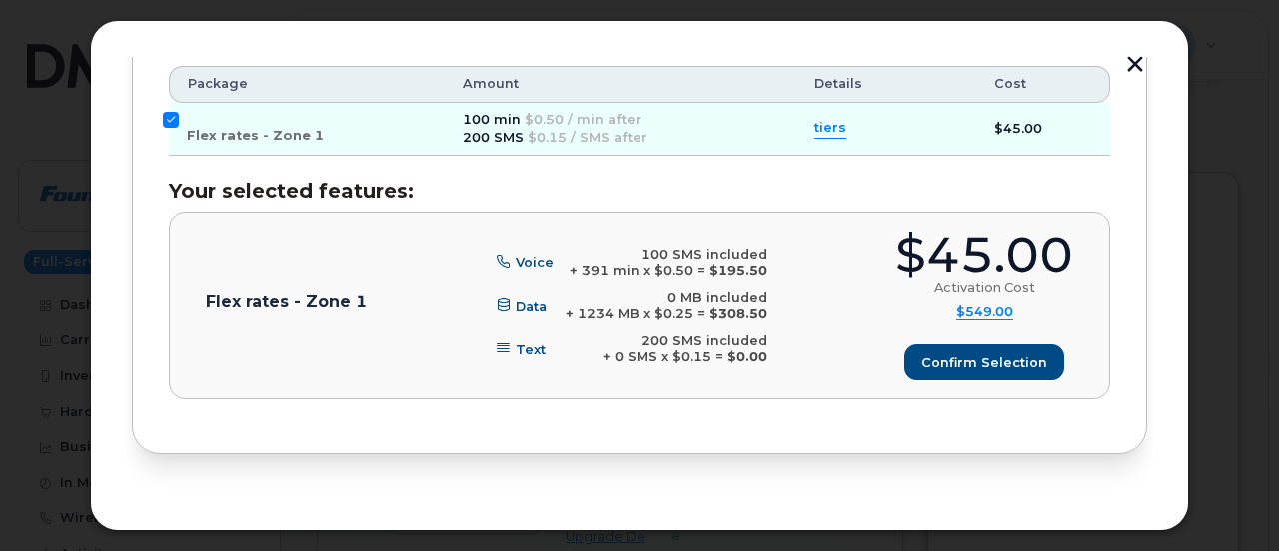
scroll to position [1242, 0]
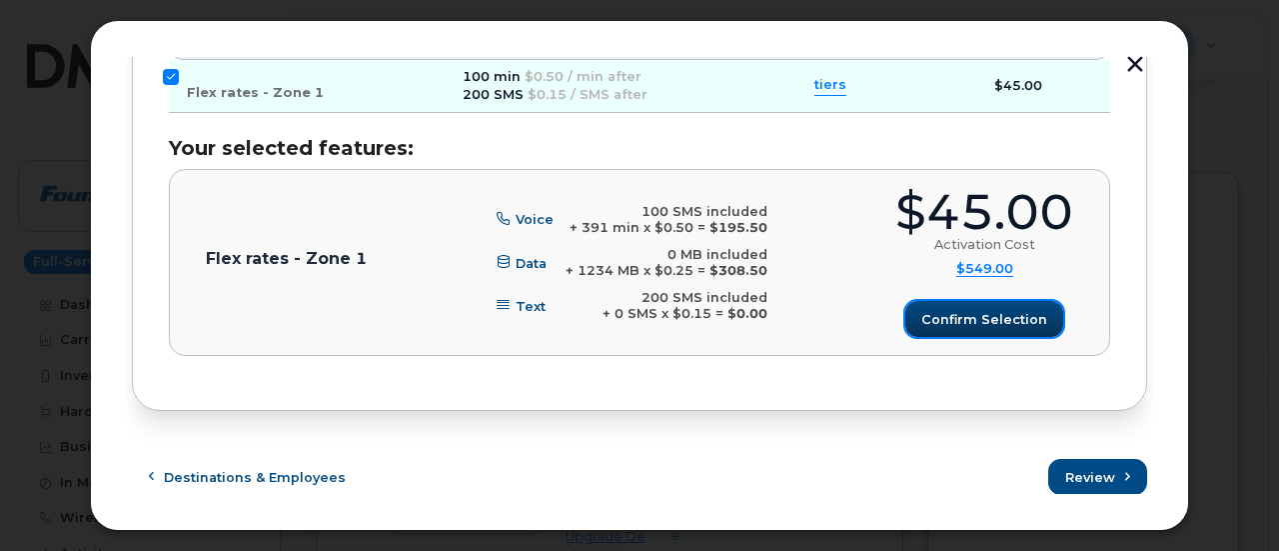
click at [951, 319] on span "Confirm selection" at bounding box center [984, 319] width 126 height 19
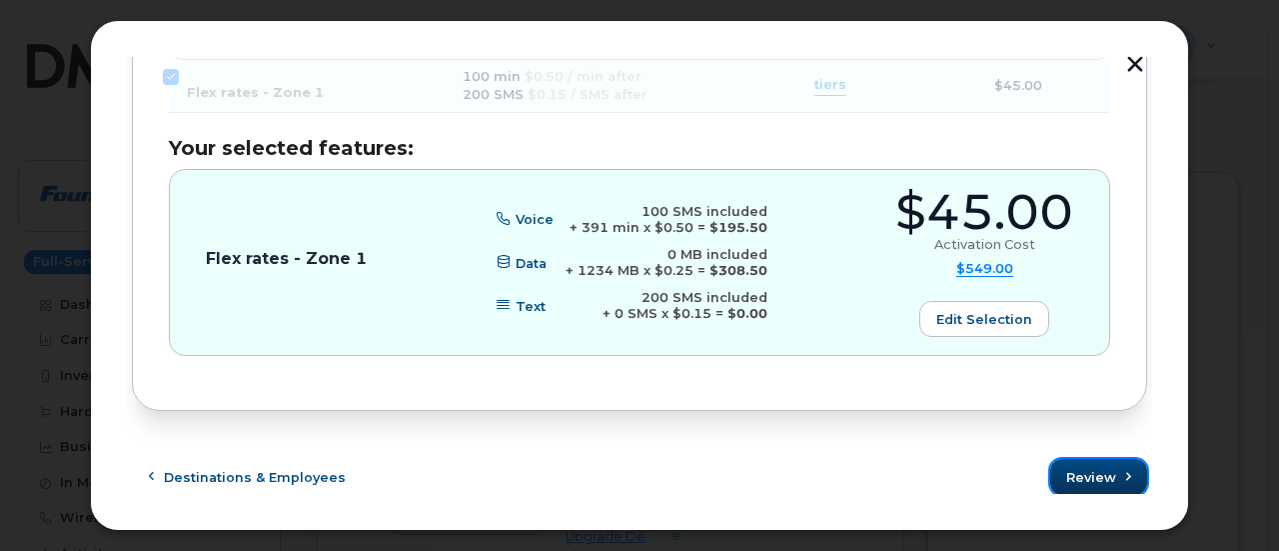
click at [1100, 468] on span "Review" at bounding box center [1091, 477] width 50 height 19
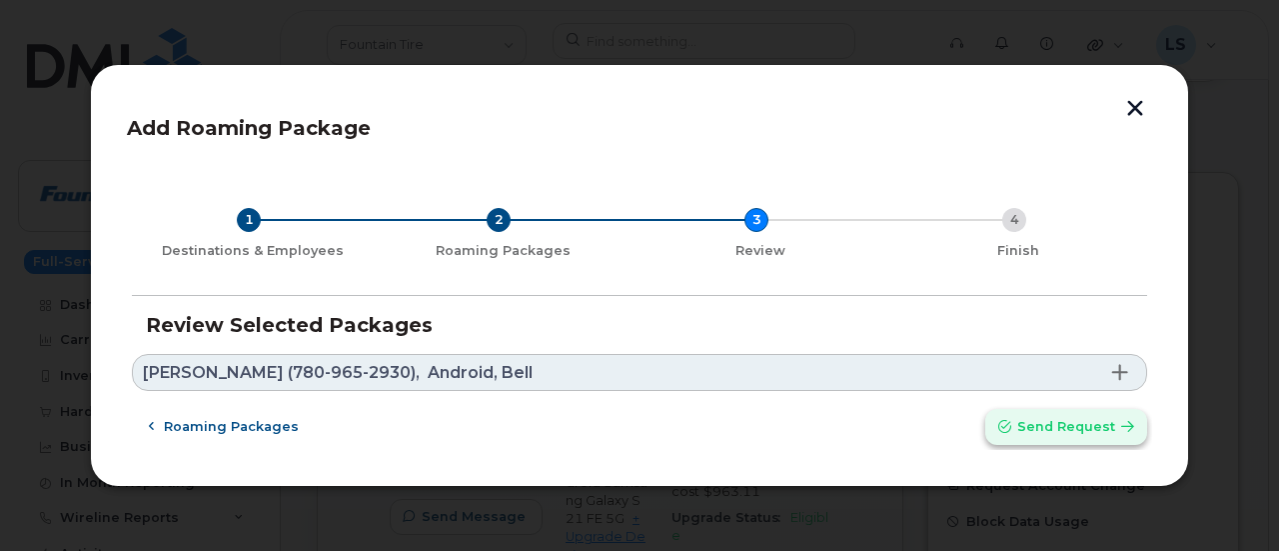
click at [1071, 431] on span "Send request" at bounding box center [1066, 426] width 98 height 19
click at [271, 370] on span "Brent Campbell (780-965-2930)," at bounding box center [281, 373] width 277 height 16
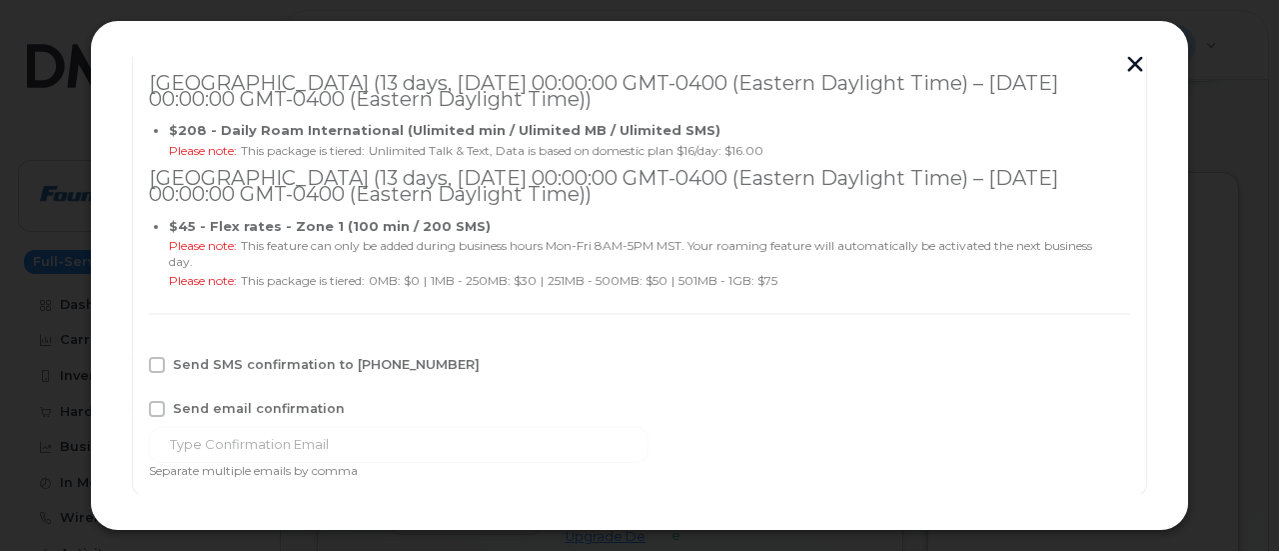
scroll to position [363, 0]
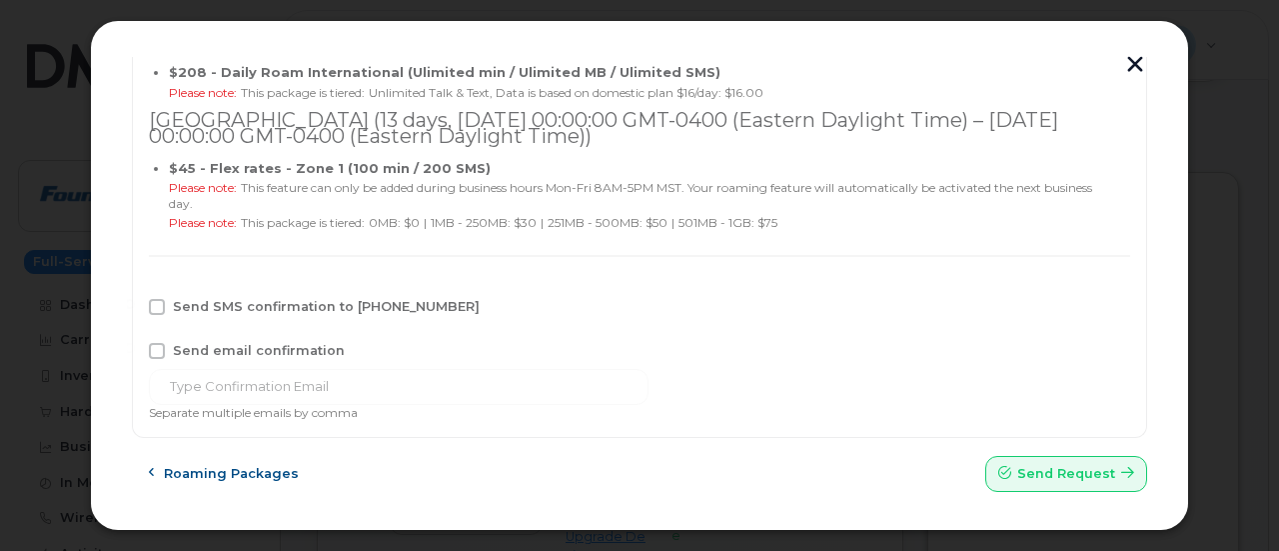
drag, startPoint x: 272, startPoint y: 303, endPoint x: 276, endPoint y: 335, distance: 32.2
click at [270, 303] on span "Send SMS confirmation to 780-965-2930" at bounding box center [326, 306] width 307 height 15
click at [135, 303] on input "Send SMS confirmation to 780-965-2930" at bounding box center [130, 304] width 10 height 10
checkbox input "true"
click at [276, 351] on span "Send email confirmation" at bounding box center [259, 350] width 172 height 15
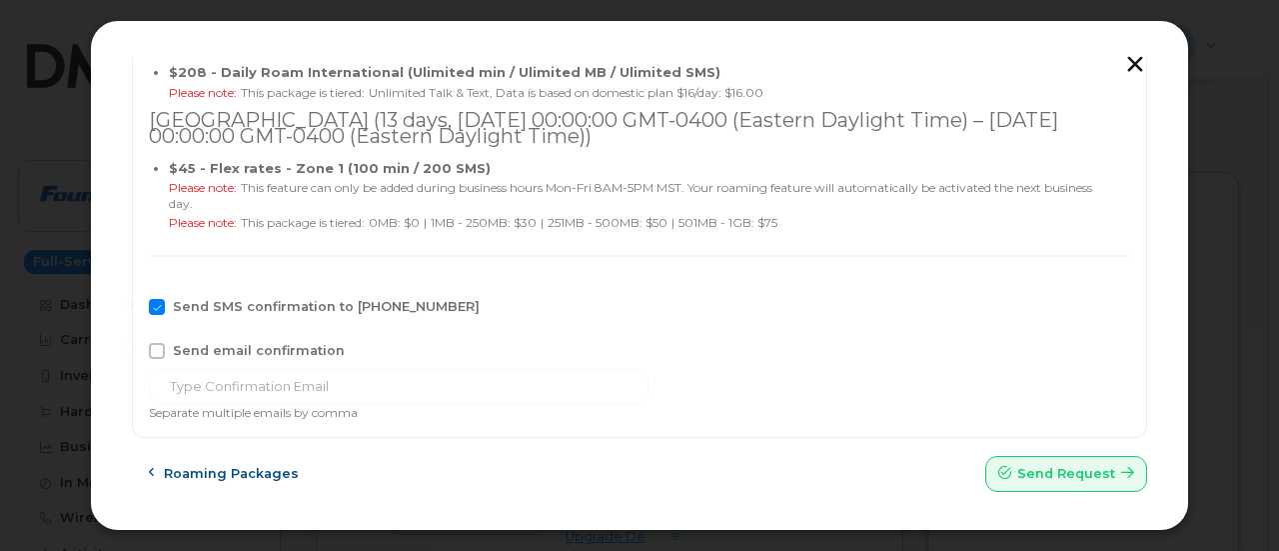
click at [135, 351] on input "Send email confirmation" at bounding box center [130, 348] width 10 height 10
click at [1020, 460] on button "Send request" at bounding box center [1066, 474] width 162 height 36
click at [204, 349] on span "Send email confirmation" at bounding box center [259, 350] width 172 height 15
click at [135, 349] on input "Send email confirmation" at bounding box center [130, 348] width 10 height 10
checkbox input "false"
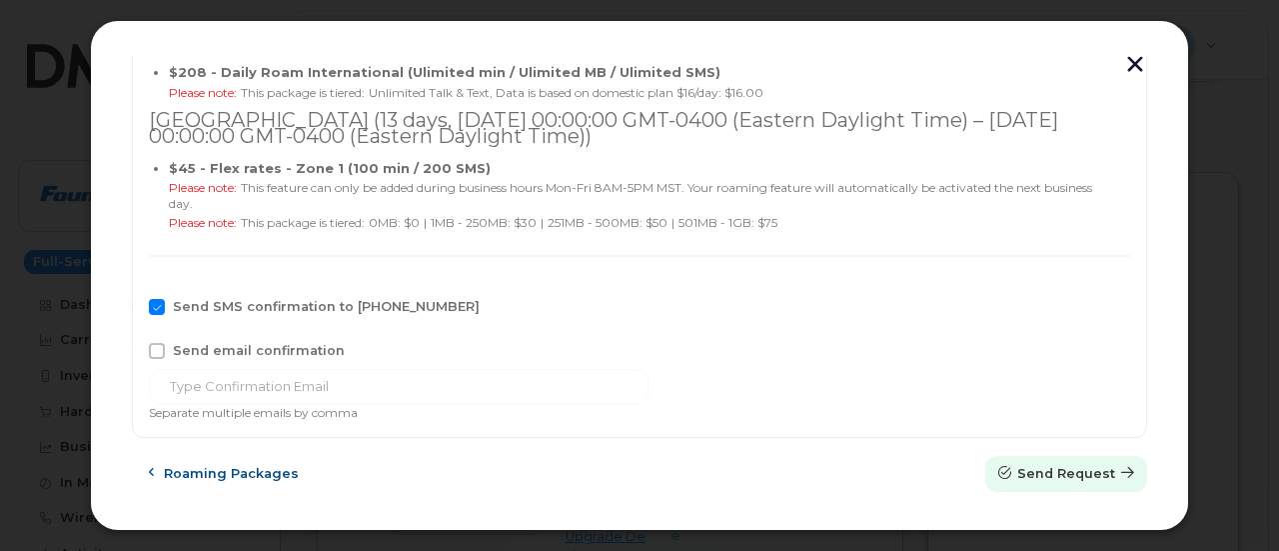
drag, startPoint x: 1087, startPoint y: 487, endPoint x: 725, endPoint y: 71, distance: 551.0
click at [1085, 487] on button "Send request" at bounding box center [1066, 474] width 162 height 36
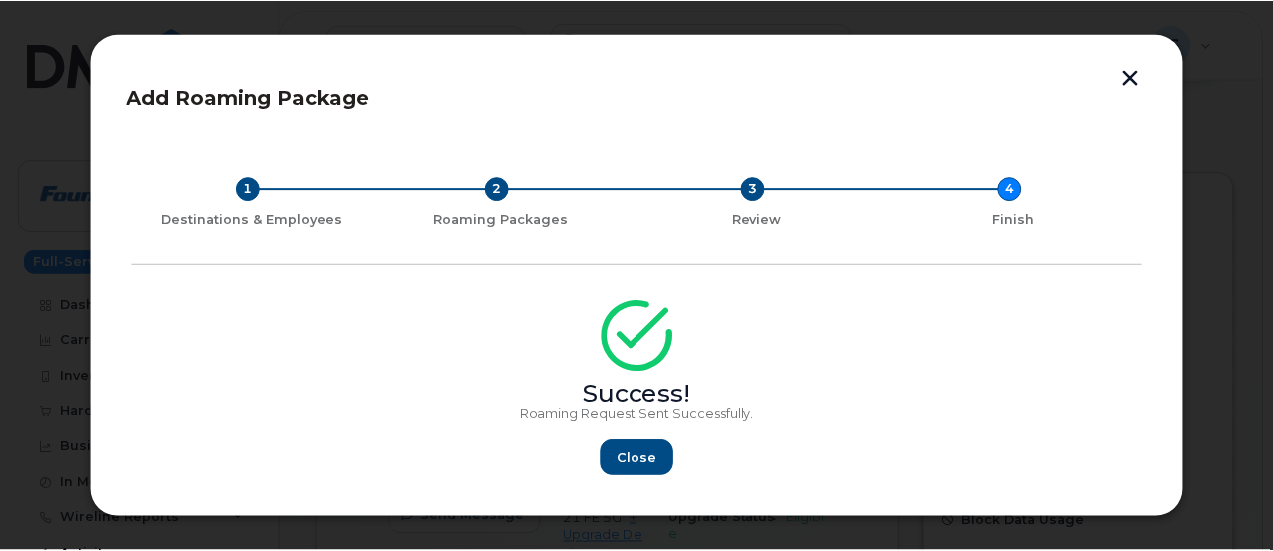
scroll to position [0, 0]
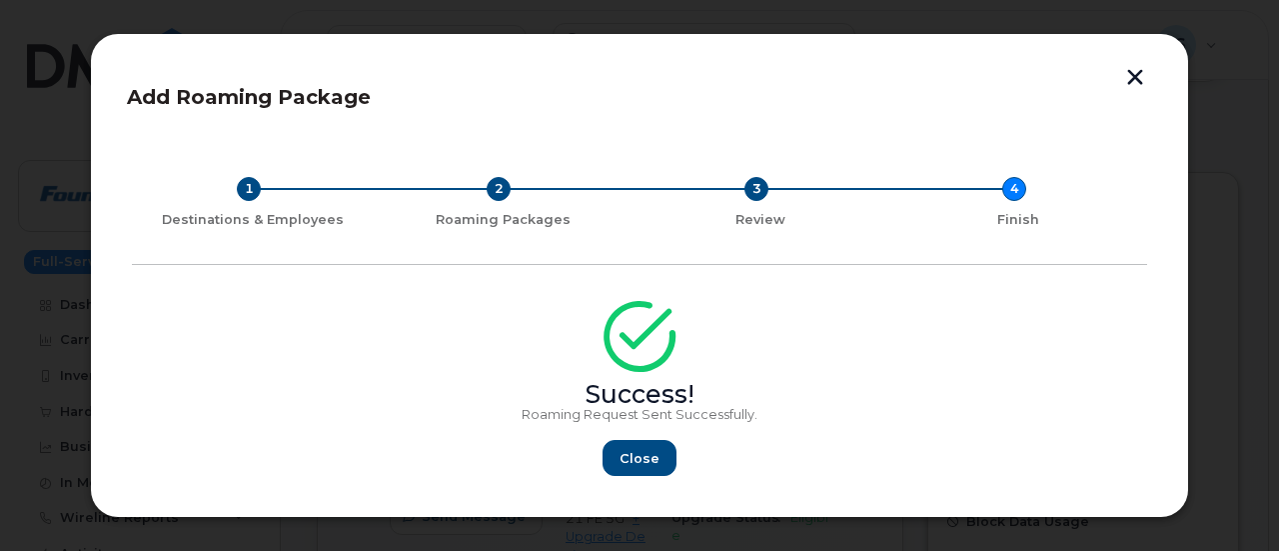
click at [1133, 70] on button "button" at bounding box center [1135, 79] width 30 height 21
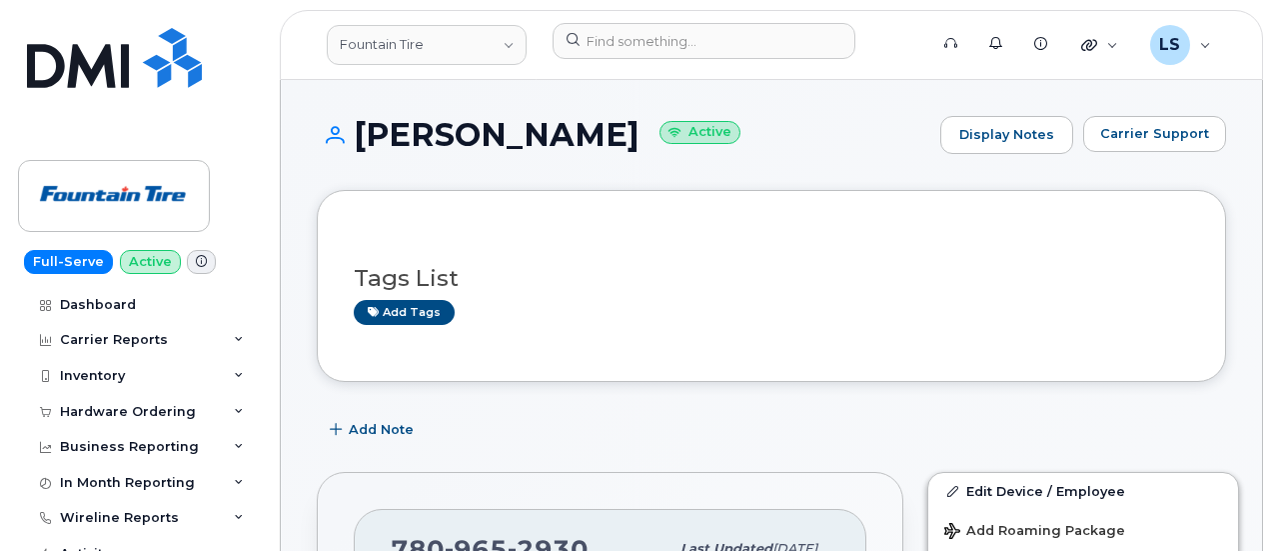
drag, startPoint x: 363, startPoint y: 119, endPoint x: 617, endPoint y: 111, distance: 254.9
copy h1 "Brent Campbell"
click at [632, 326] on div "Tags List Add tags" at bounding box center [771, 286] width 835 height 118
